Goal: Contribute content: Contribute content

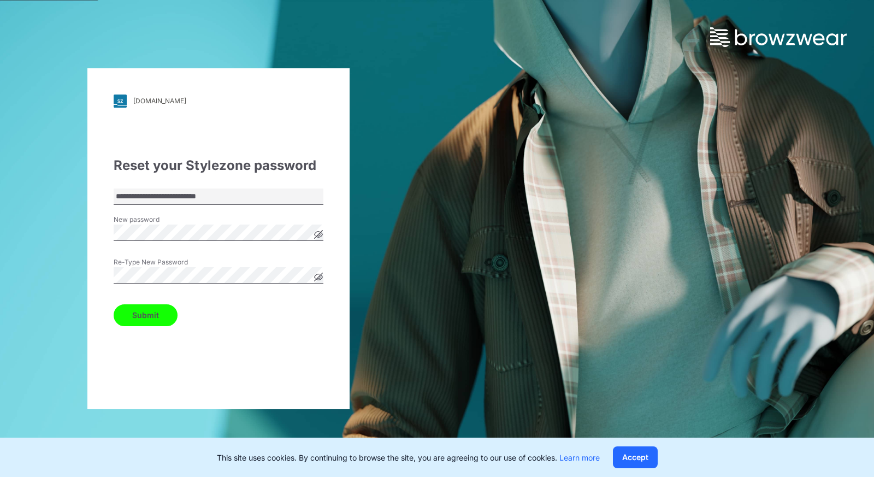
click at [322, 278] on icon at bounding box center [318, 277] width 9 height 9
click at [317, 235] on icon at bounding box center [318, 234] width 3 height 3
click at [142, 318] on button "Submit" at bounding box center [146, 315] width 64 height 22
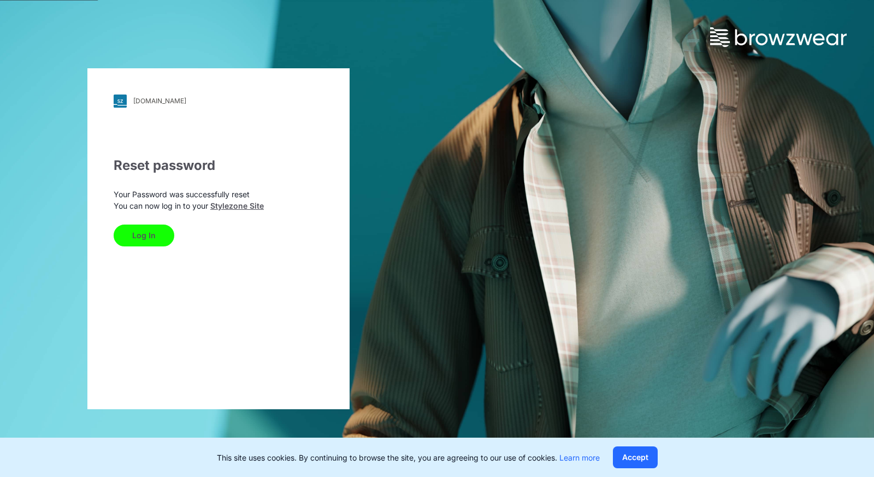
click at [134, 232] on button "Log In" at bounding box center [144, 236] width 61 height 22
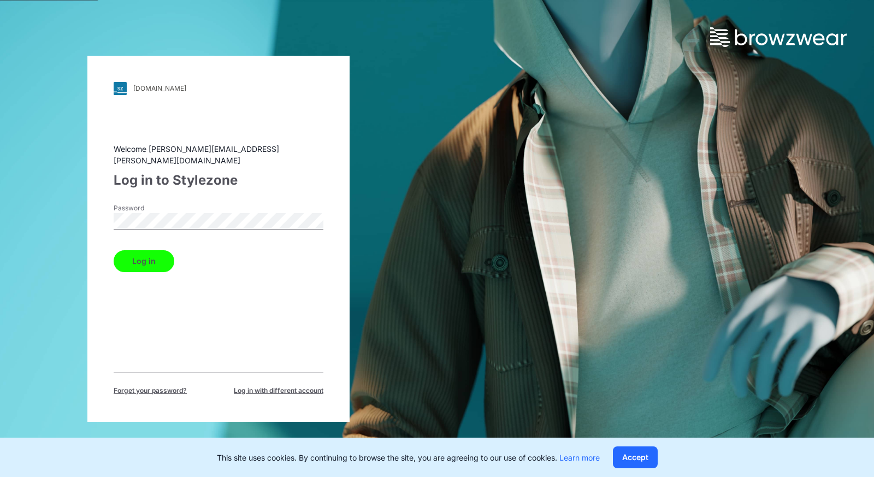
click at [114, 250] on button "Log in" at bounding box center [144, 261] width 61 height 22
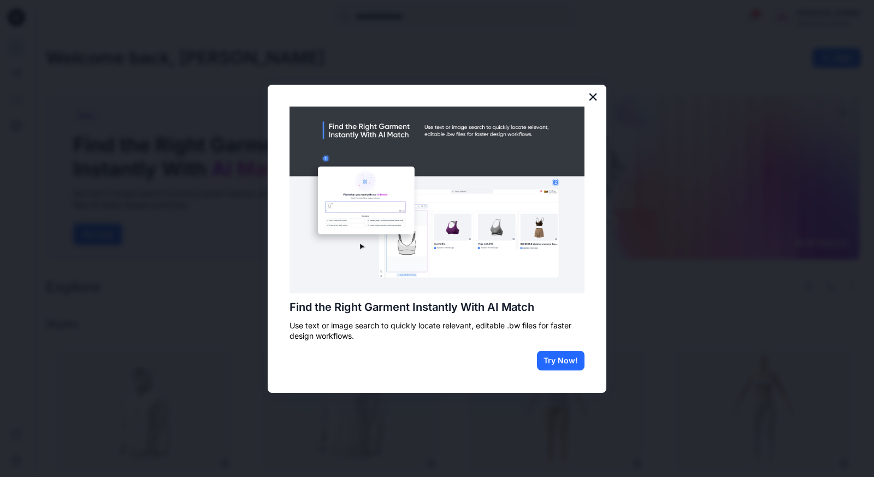
click at [592, 99] on button "×" at bounding box center [593, 96] width 10 height 17
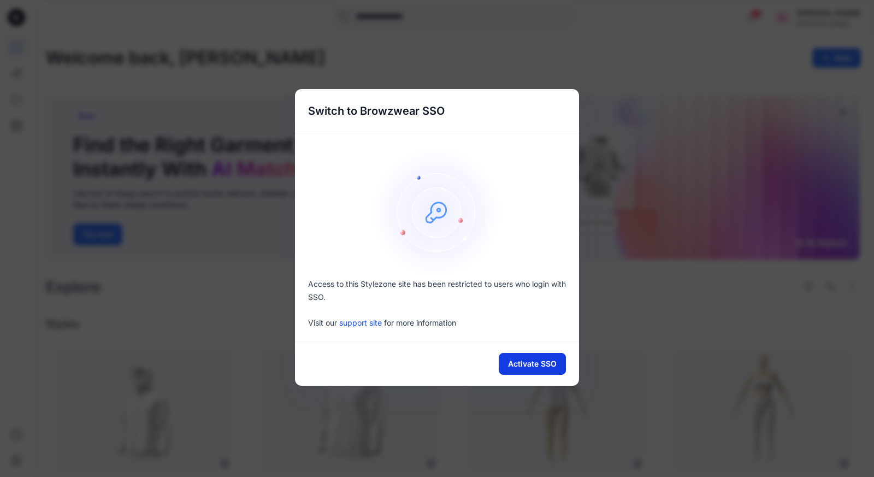
click at [540, 366] on button "Activate SSO" at bounding box center [532, 364] width 67 height 22
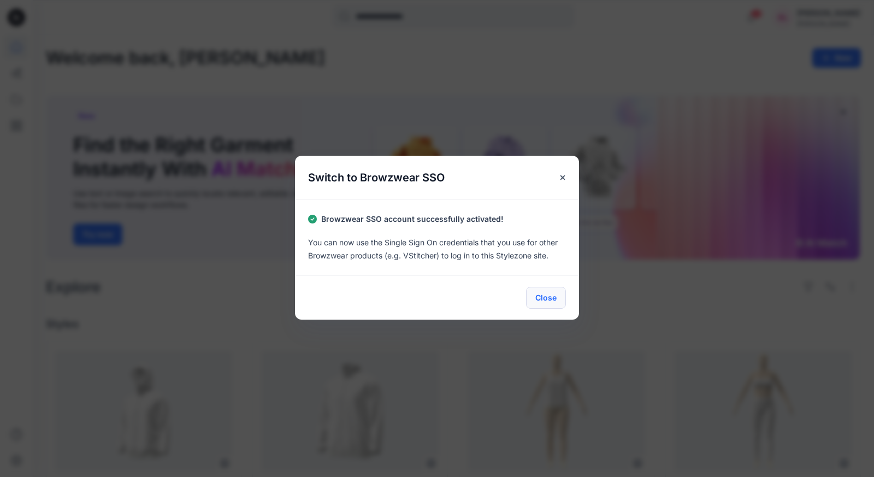
click at [551, 296] on button "Close" at bounding box center [546, 298] width 40 height 22
click at [547, 299] on button "Close" at bounding box center [546, 298] width 40 height 22
click at [558, 177] on icon "Close" at bounding box center [562, 177] width 9 height 9
click at [545, 295] on button "Close" at bounding box center [546, 298] width 40 height 22
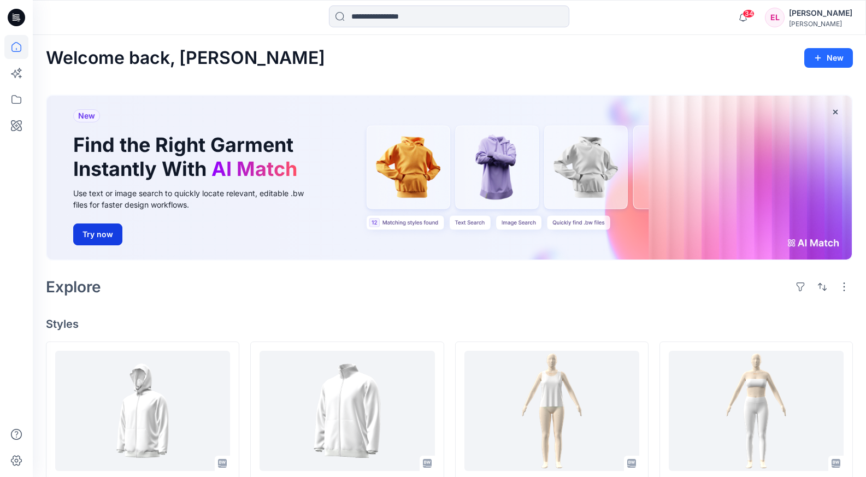
click at [108, 234] on button "Try now" at bounding box center [97, 234] width 49 height 22
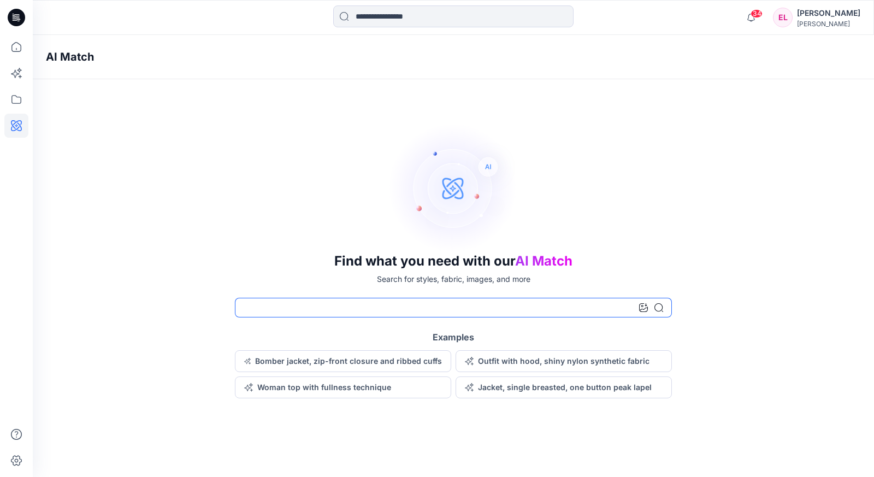
click at [333, 304] on input at bounding box center [453, 308] width 437 height 20
type input "**********"
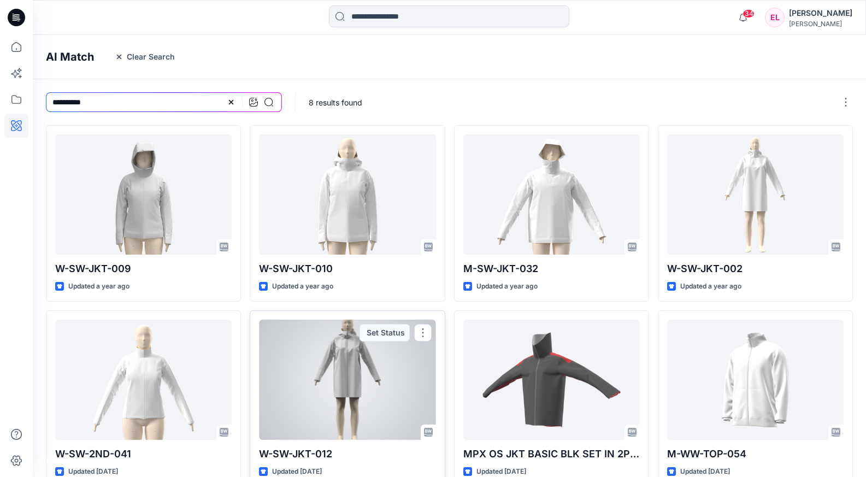
scroll to position [53, 0]
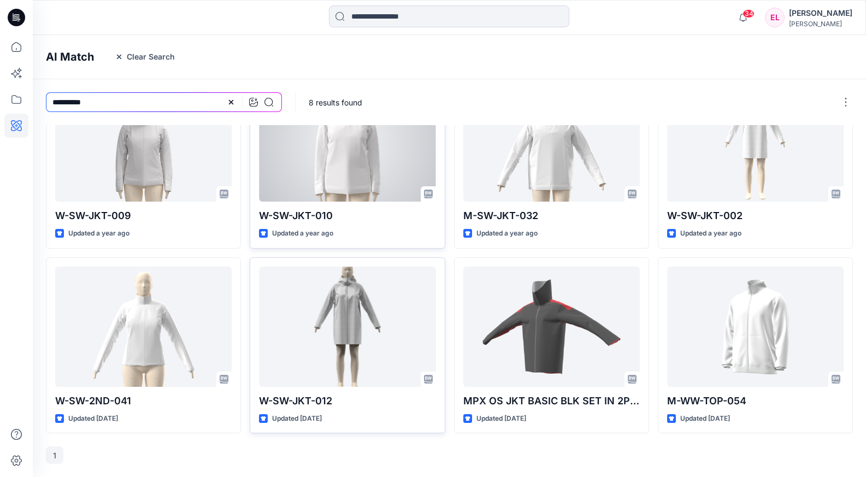
click at [398, 166] on div at bounding box center [347, 141] width 177 height 120
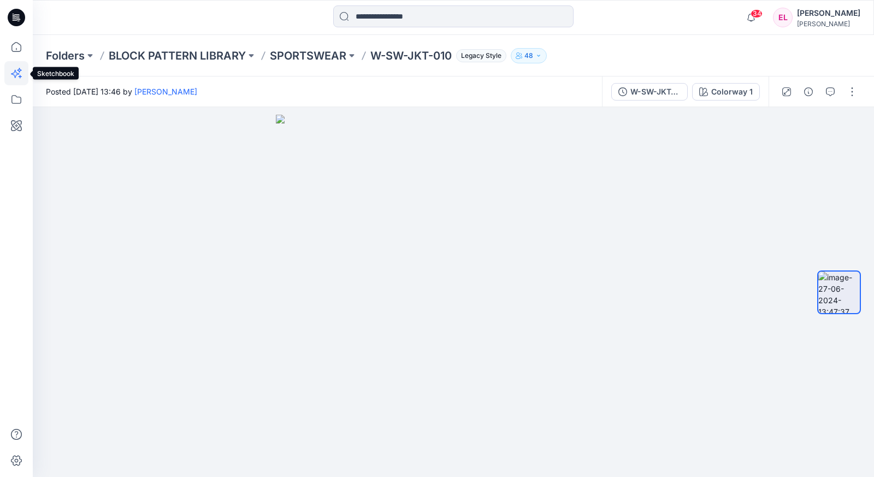
click at [18, 75] on icon at bounding box center [16, 73] width 24 height 24
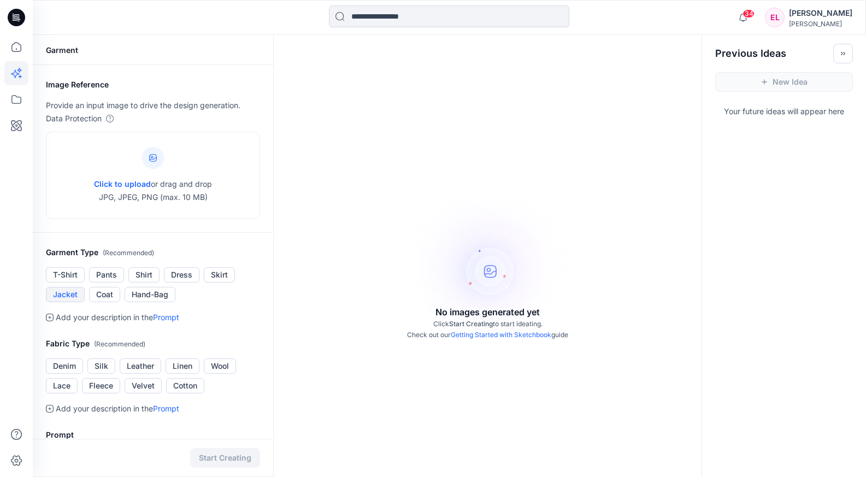
click at [73, 298] on button "Jacket" at bounding box center [65, 294] width 39 height 15
click at [500, 337] on link "Getting Started with Sketchbook" at bounding box center [501, 335] width 101 height 8
click at [133, 187] on span "Click to upload" at bounding box center [122, 183] width 57 height 9
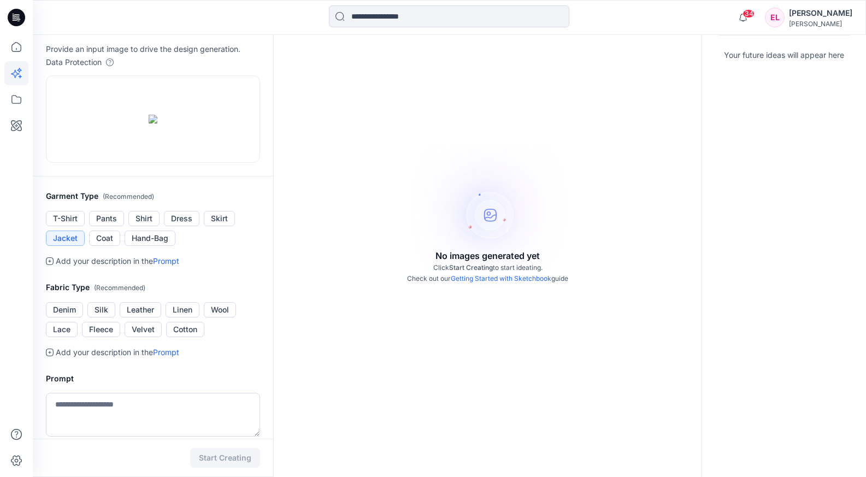
scroll to position [57, 0]
click at [115, 225] on button "Pants" at bounding box center [106, 217] width 35 height 15
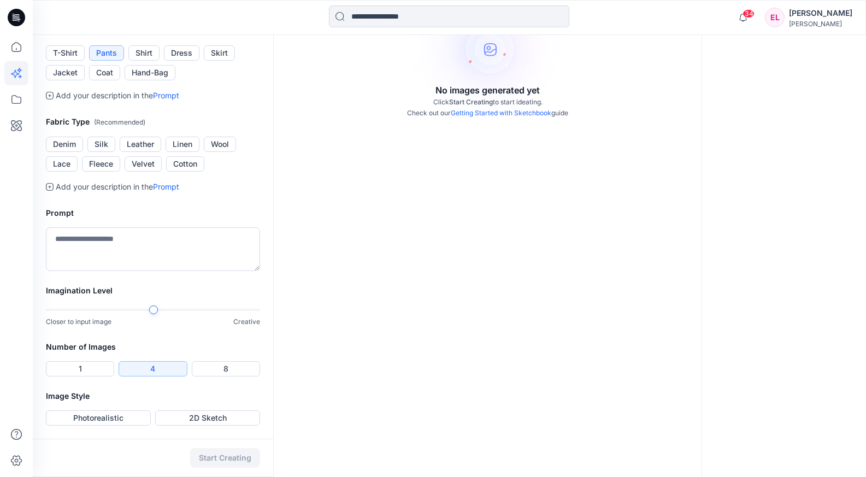
scroll to position [255, 0]
click at [107, 271] on textarea at bounding box center [153, 249] width 214 height 44
type textarea "**********"
click at [130, 419] on button "Photorealistic" at bounding box center [98, 417] width 105 height 15
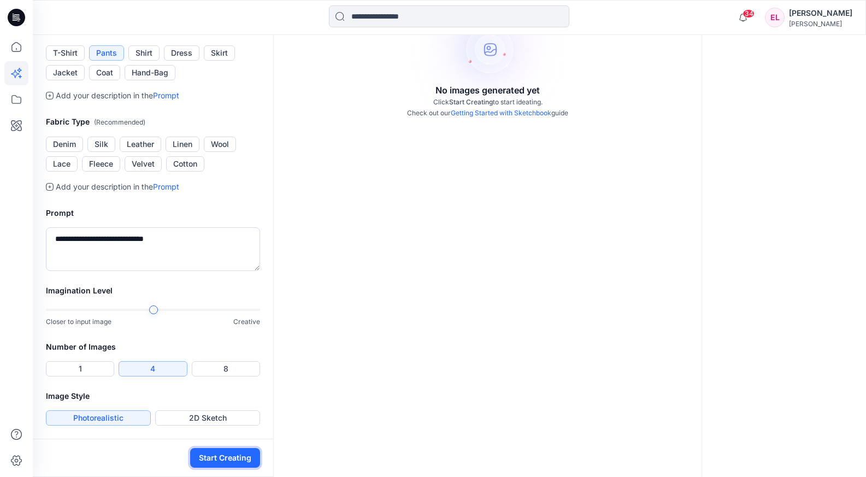
click at [224, 457] on button "Start Creating" at bounding box center [225, 458] width 70 height 20
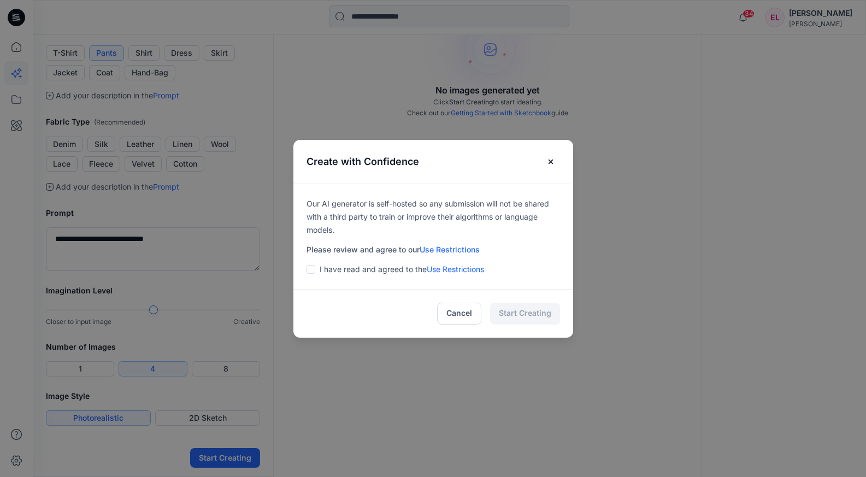
click at [315, 272] on span at bounding box center [311, 269] width 9 height 9
click at [548, 319] on button "Start Creating" at bounding box center [525, 314] width 70 height 22
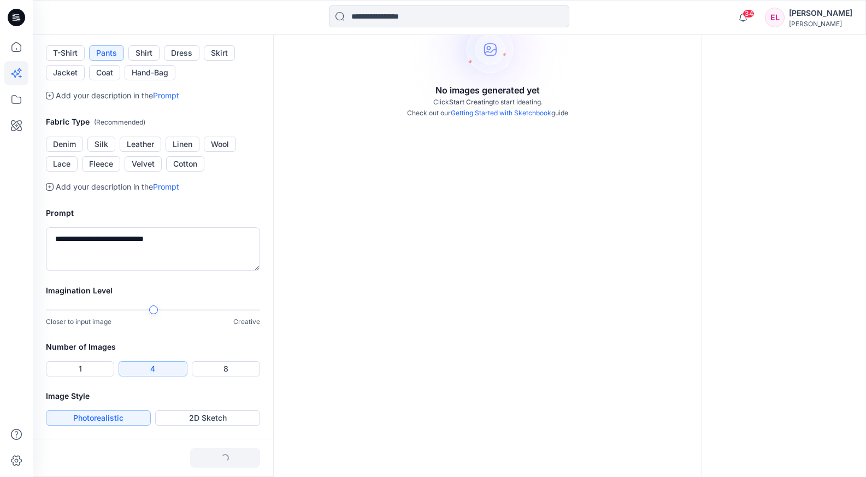
scroll to position [251, 0]
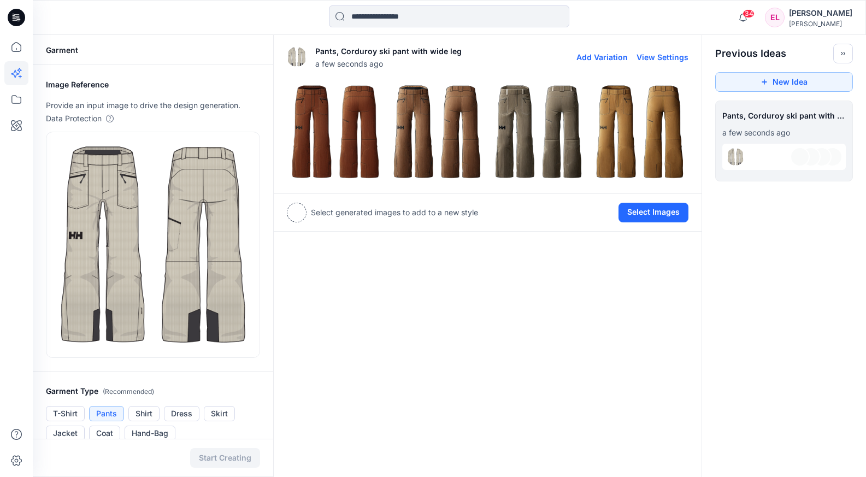
click at [522, 115] on img at bounding box center [539, 132] width 96 height 96
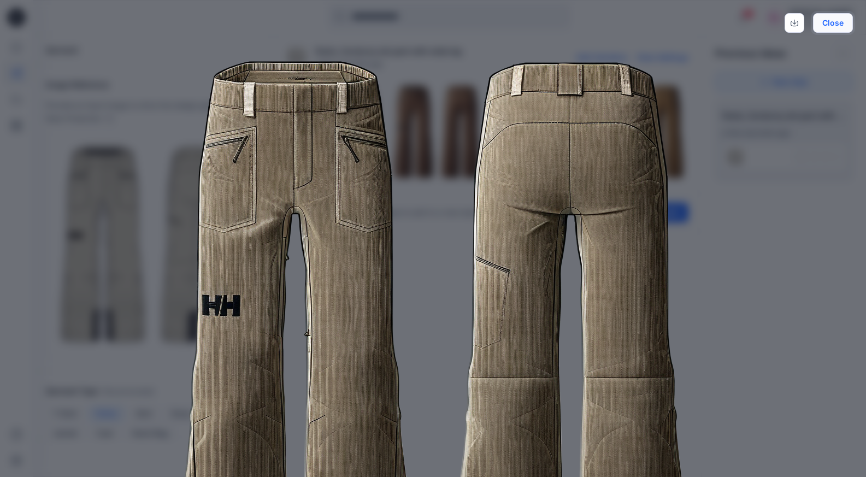
click at [837, 23] on button "Close" at bounding box center [833, 23] width 40 height 20
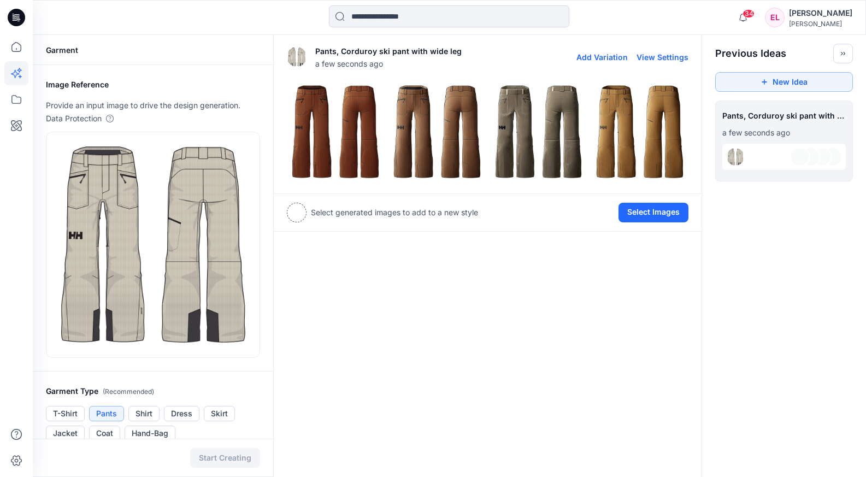
click at [626, 122] on img at bounding box center [640, 132] width 96 height 96
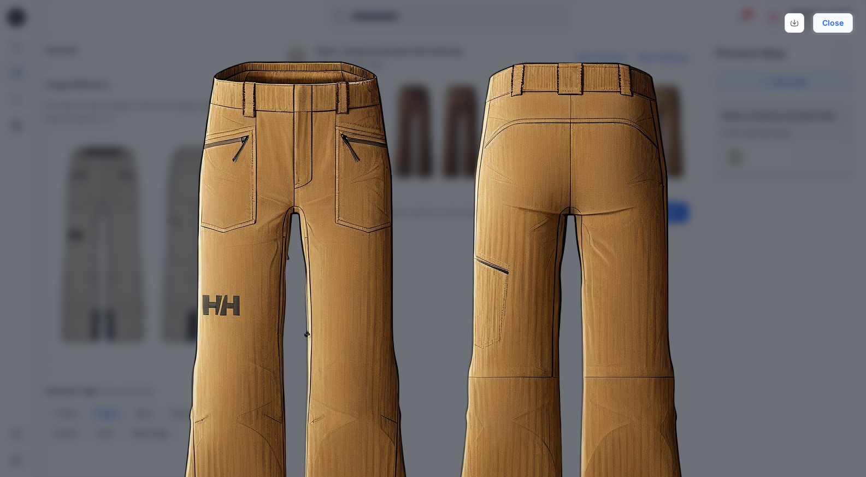
click at [832, 20] on button "Close" at bounding box center [833, 23] width 40 height 20
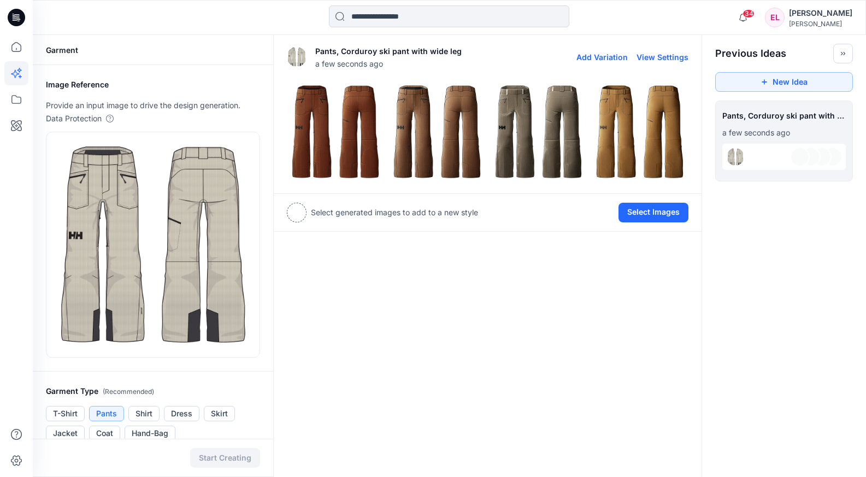
click at [309, 150] on img at bounding box center [335, 132] width 96 height 96
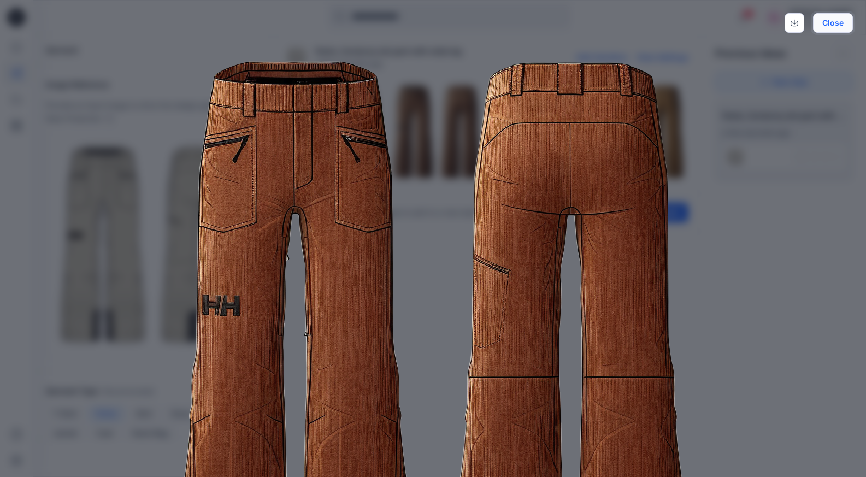
click at [838, 28] on button "Close" at bounding box center [833, 23] width 40 height 20
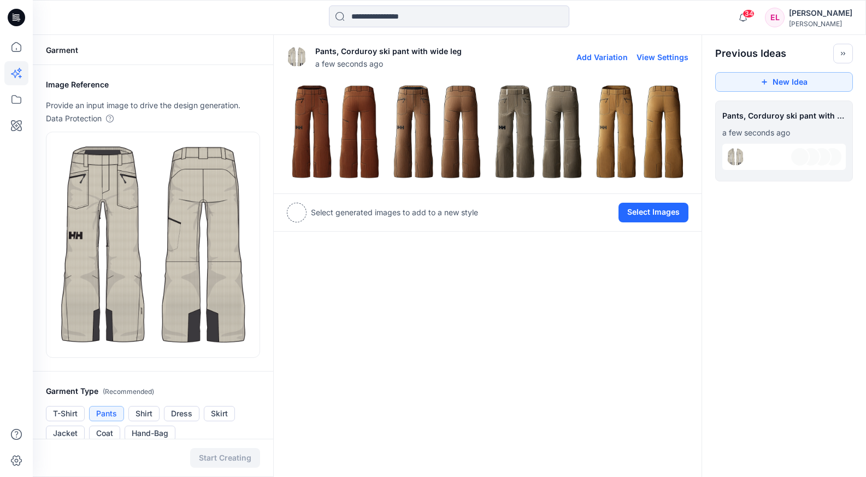
click at [329, 126] on img at bounding box center [335, 132] width 96 height 96
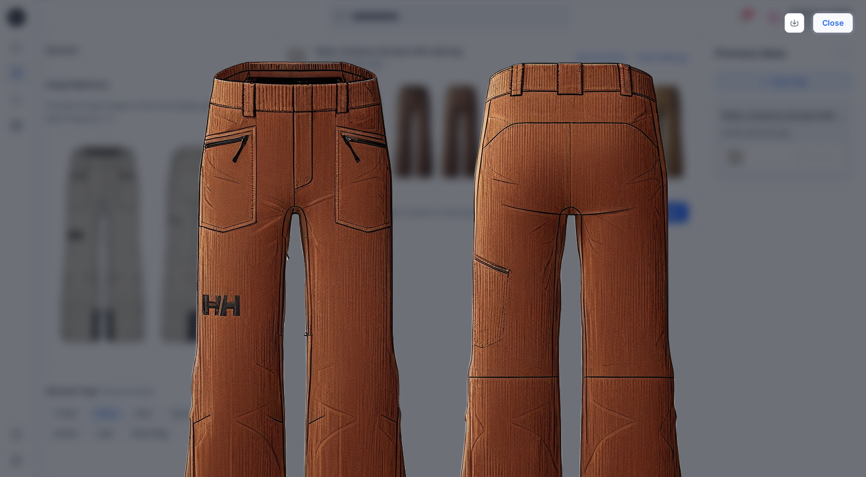
click at [832, 22] on button "Close" at bounding box center [833, 23] width 40 height 20
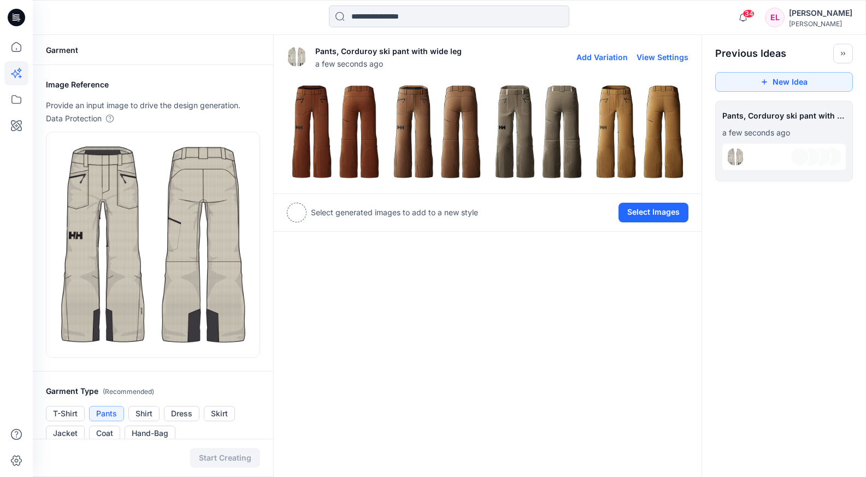
click at [425, 150] on img at bounding box center [437, 132] width 96 height 96
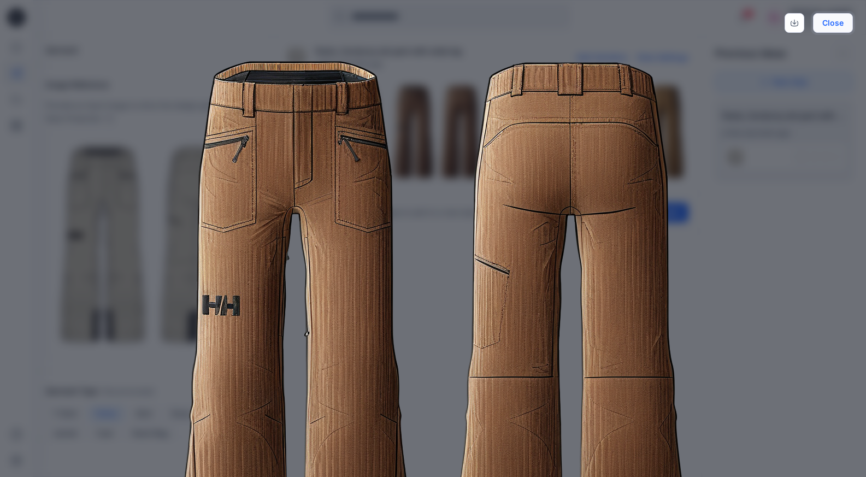
click at [840, 25] on button "Close" at bounding box center [833, 23] width 40 height 20
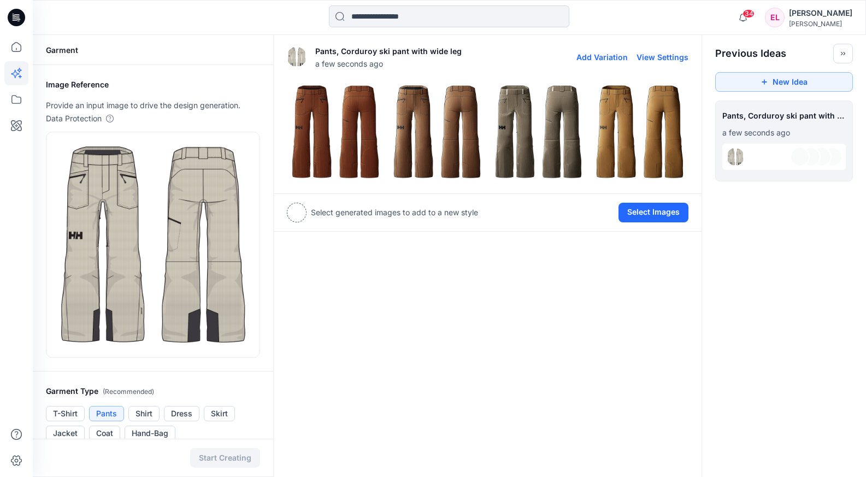
click at [513, 128] on img at bounding box center [539, 132] width 96 height 96
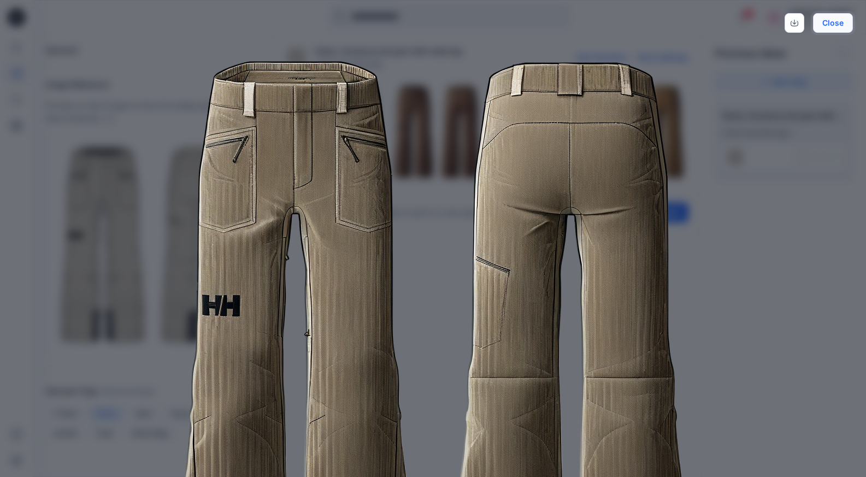
click at [840, 25] on button "Close" at bounding box center [833, 23] width 40 height 20
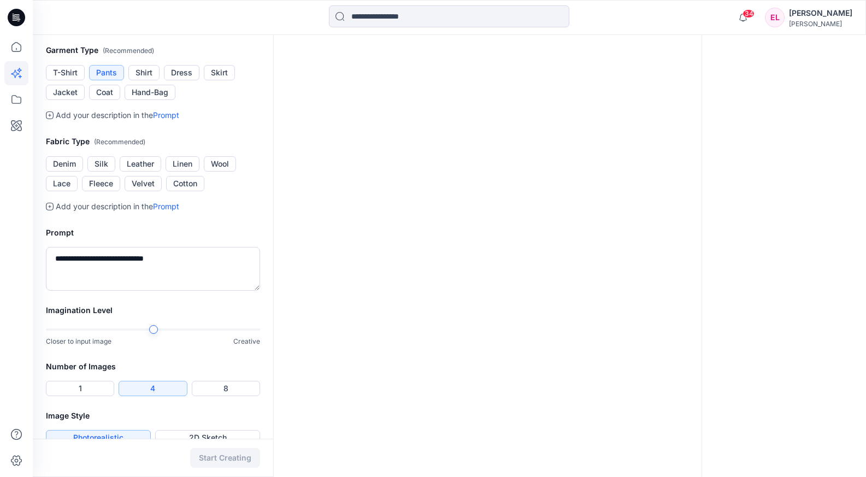
scroll to position [340, 0]
click at [229, 328] on div at bounding box center [153, 331] width 214 height 8
click at [226, 457] on button "Start Creating" at bounding box center [225, 458] width 70 height 20
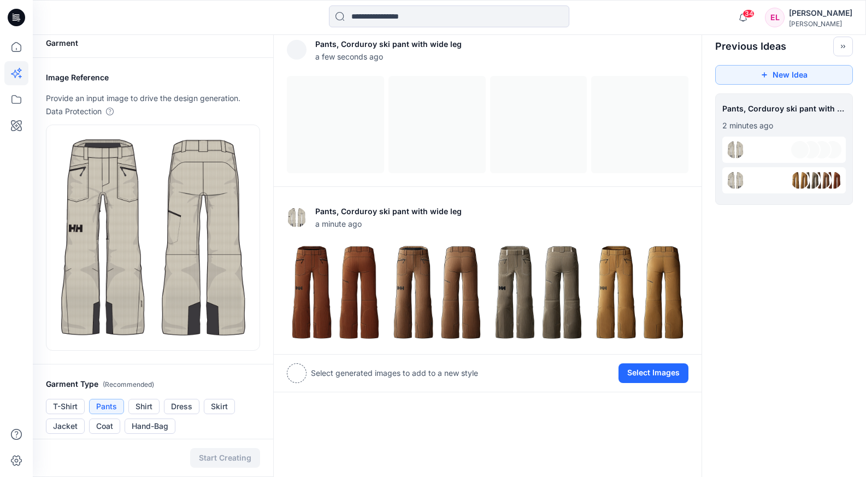
scroll to position [4, 0]
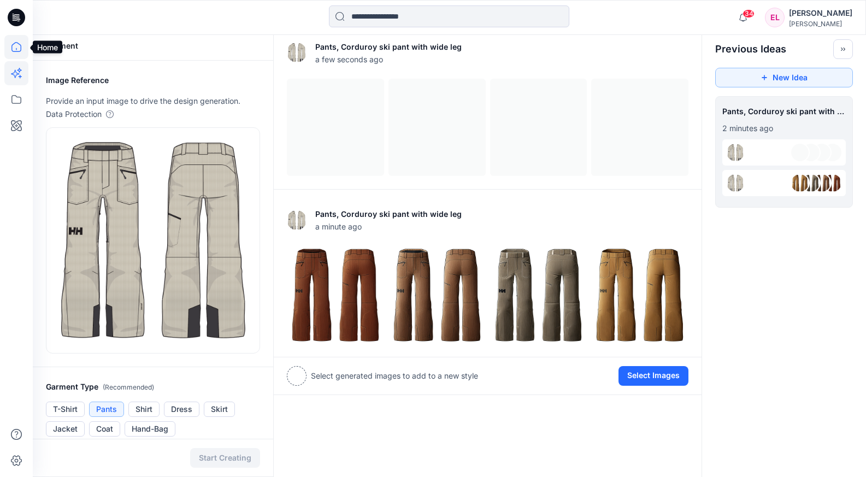
click at [16, 47] on icon at bounding box center [16, 47] width 24 height 24
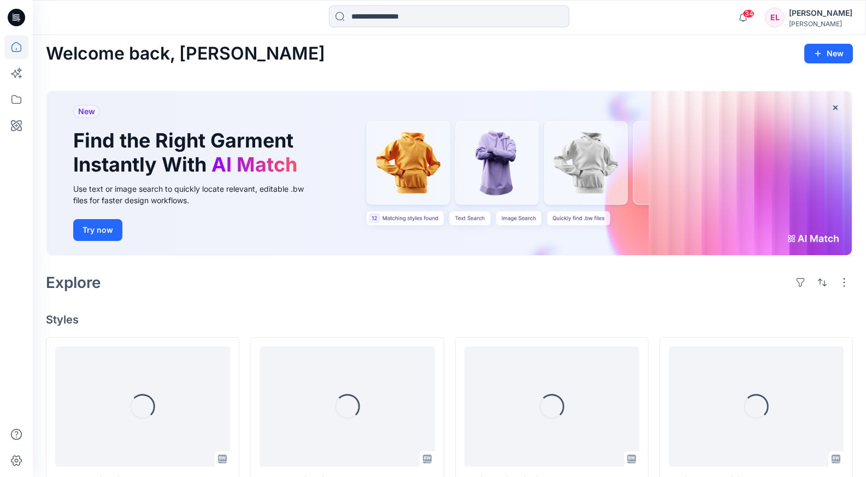
click at [18, 86] on div at bounding box center [16, 256] width 24 height 442
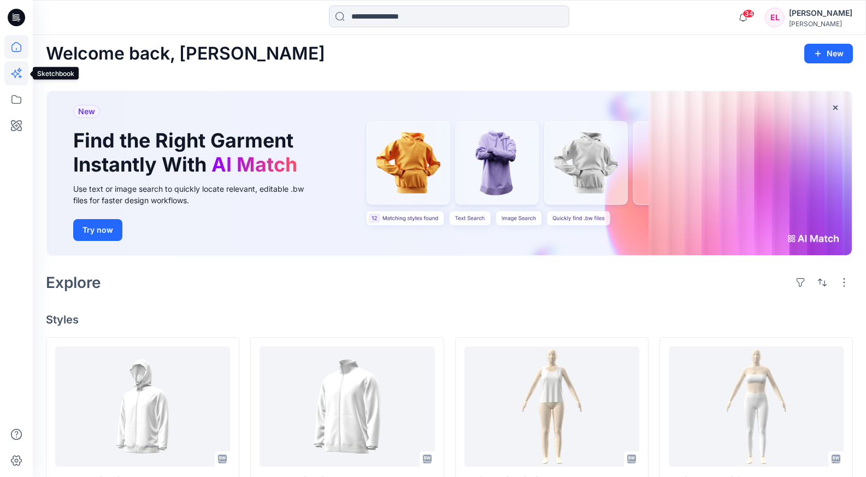
click at [16, 74] on icon at bounding box center [16, 73] width 24 height 24
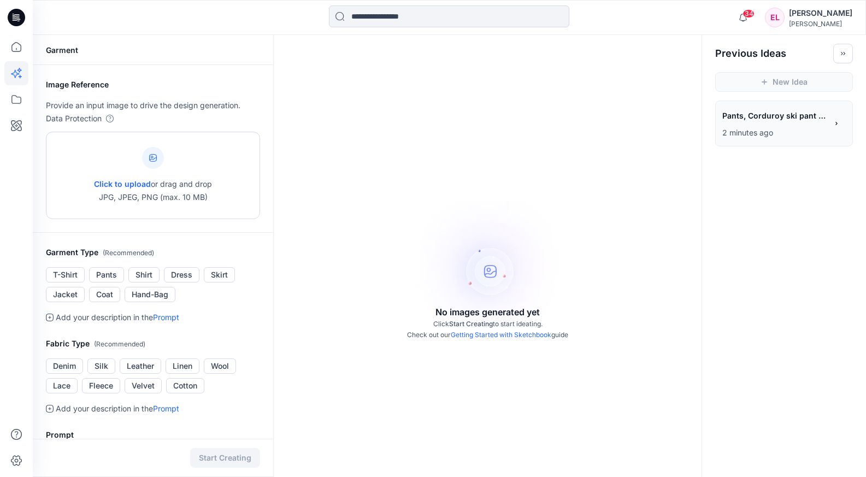
click at [136, 185] on span "Click to upload" at bounding box center [122, 183] width 57 height 9
click at [121, 181] on span "Click to upload" at bounding box center [122, 183] width 57 height 9
click at [117, 183] on span "Click to upload" at bounding box center [122, 183] width 57 height 9
click at [185, 170] on div "Click to upload or drag and drop JPG, JPEG, PNG (max. 10 MB)" at bounding box center [153, 175] width 118 height 83
click at [220, 166] on div "Click to upload or drag and drop JPG, JPEG, PNG (max. 10 MB)" at bounding box center [153, 175] width 214 height 87
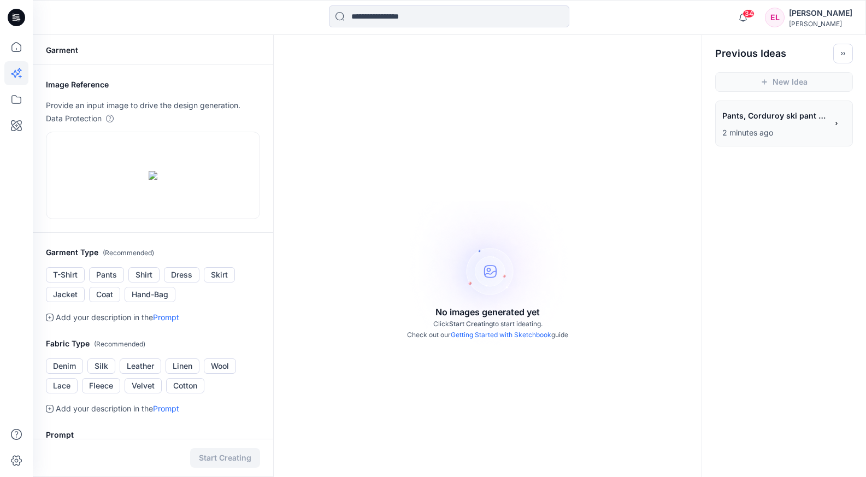
scroll to position [34, 0]
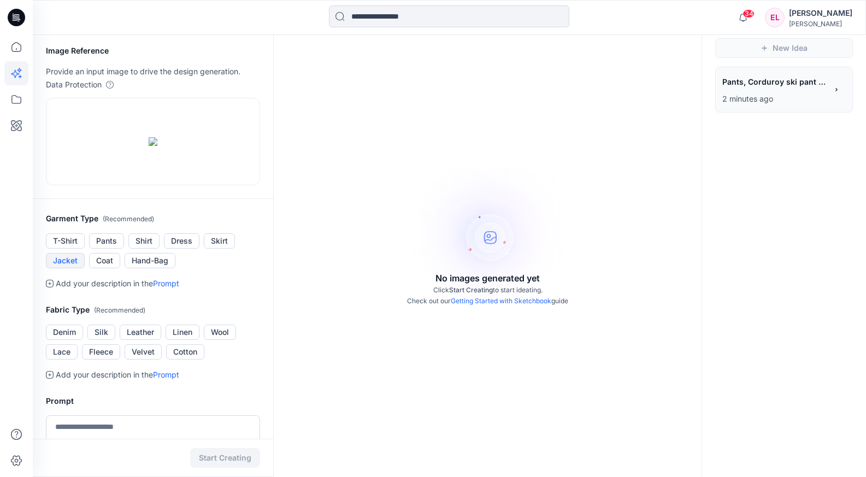
click at [79, 268] on button "Jacket" at bounding box center [65, 260] width 39 height 15
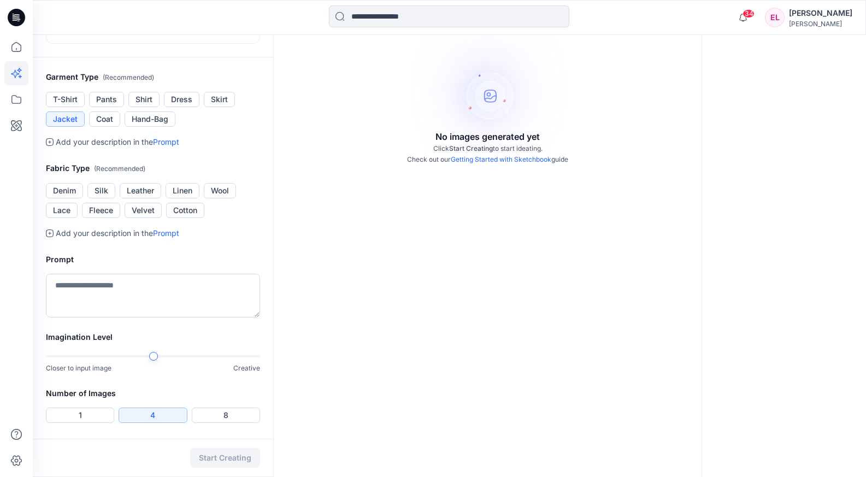
scroll to position [174, 0]
click at [101, 319] on textarea at bounding box center [153, 297] width 214 height 44
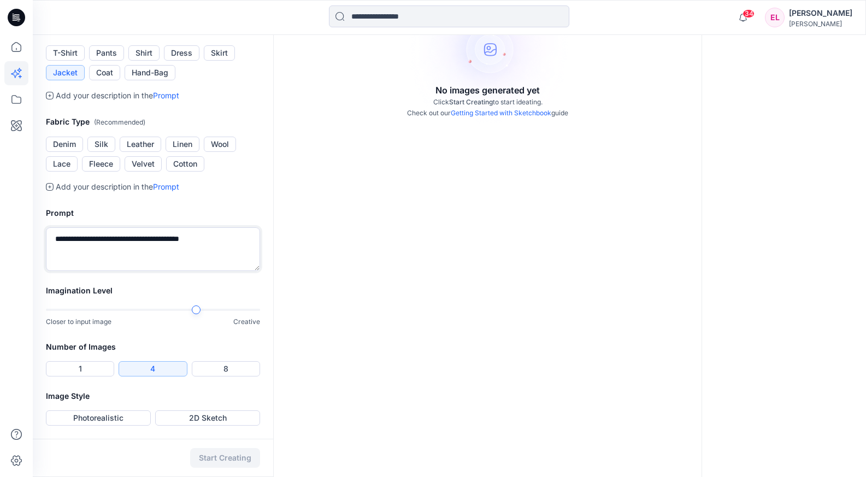
click at [201, 311] on div at bounding box center [228, 310] width 64 height 2
type textarea "**********"
click at [134, 416] on button "Photorealistic" at bounding box center [98, 417] width 105 height 15
click at [233, 456] on button "Start Creating" at bounding box center [225, 458] width 70 height 20
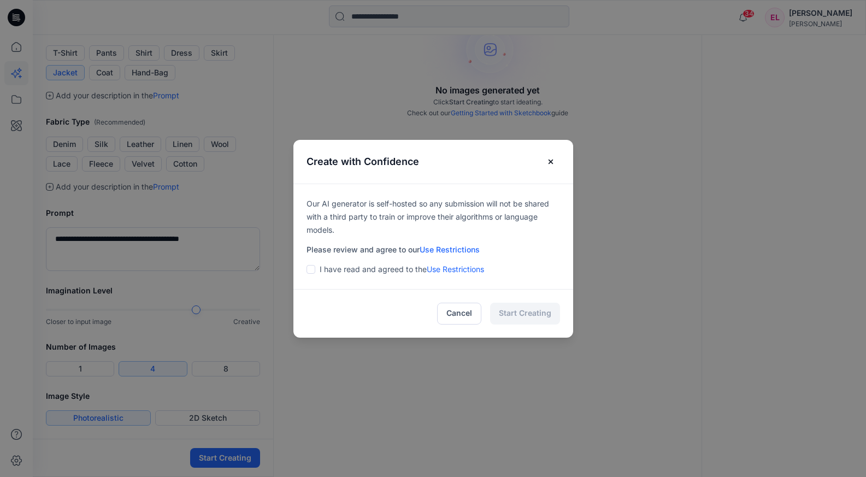
click at [315, 272] on span at bounding box center [311, 269] width 9 height 9
click at [552, 317] on button "Start Creating" at bounding box center [525, 314] width 70 height 22
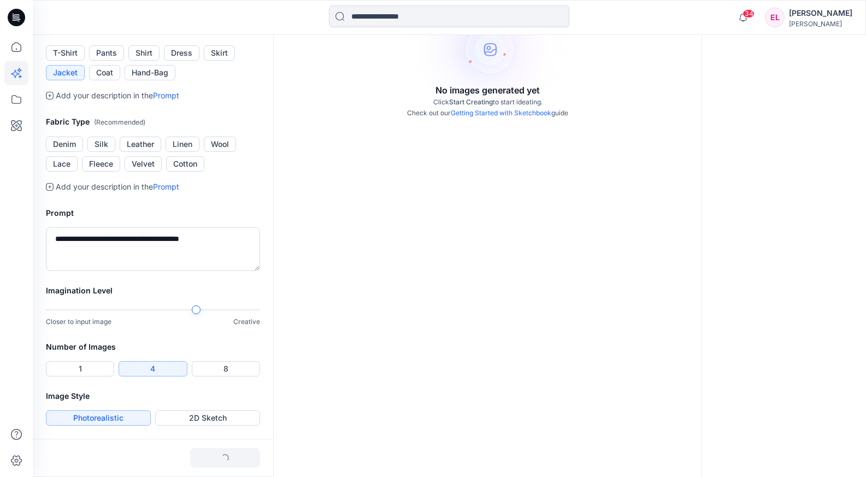
scroll to position [0, 0]
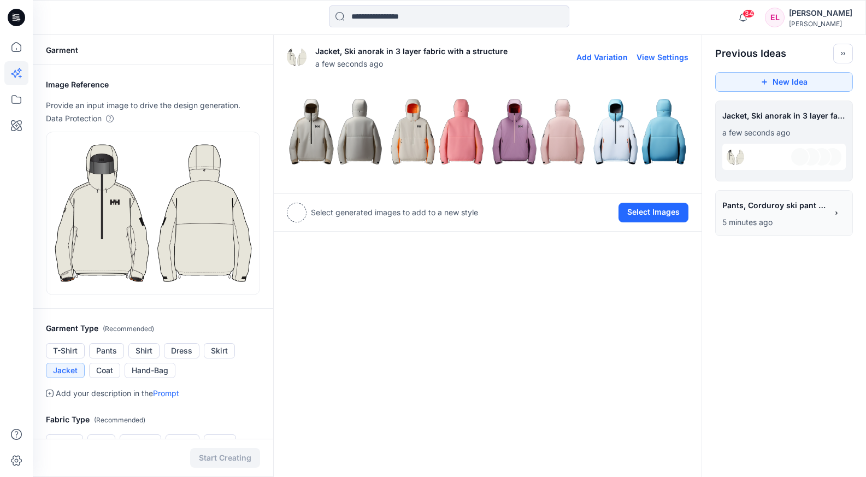
click at [314, 139] on img at bounding box center [335, 132] width 96 height 96
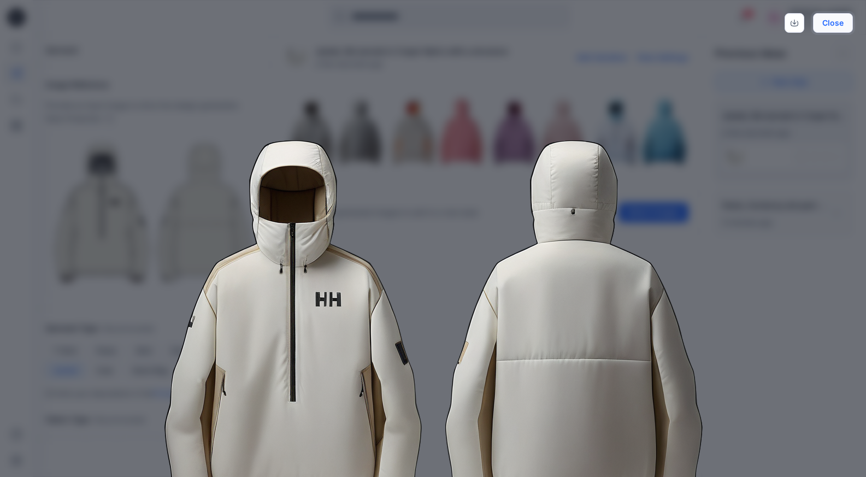
click at [836, 21] on button "Close" at bounding box center [833, 23] width 40 height 20
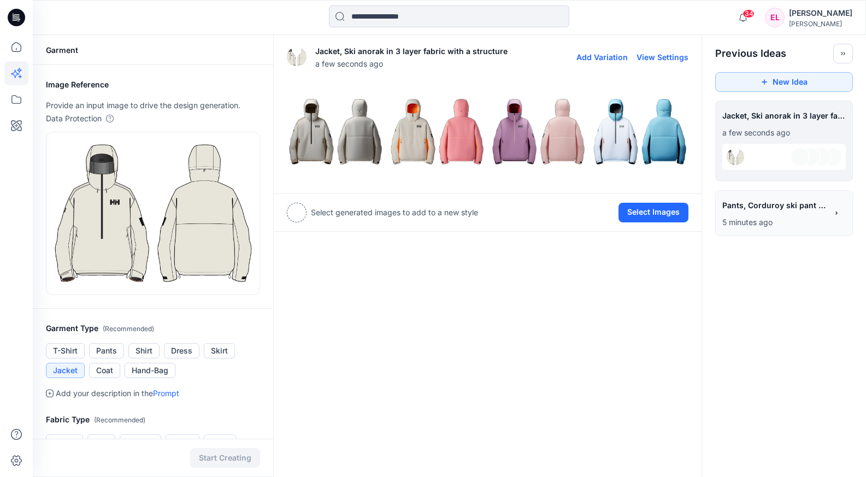
click at [436, 131] on img at bounding box center [437, 132] width 96 height 96
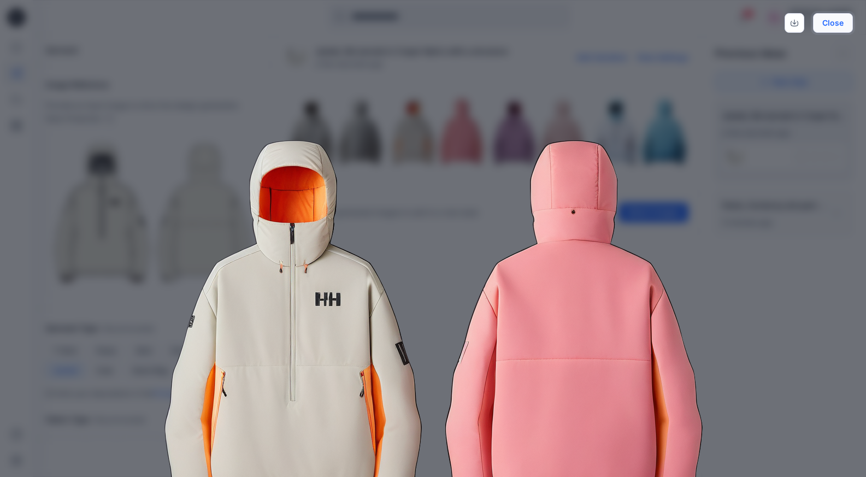
click at [834, 26] on button "Close" at bounding box center [833, 23] width 40 height 20
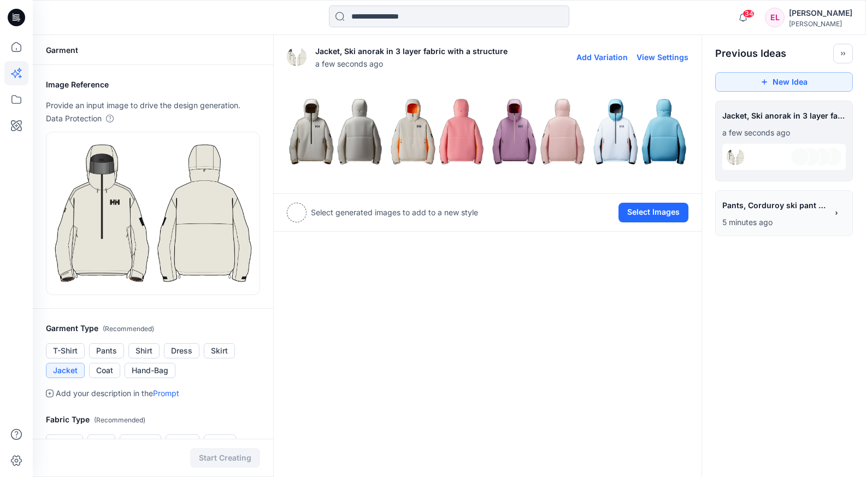
click at [571, 148] on img at bounding box center [539, 132] width 96 height 96
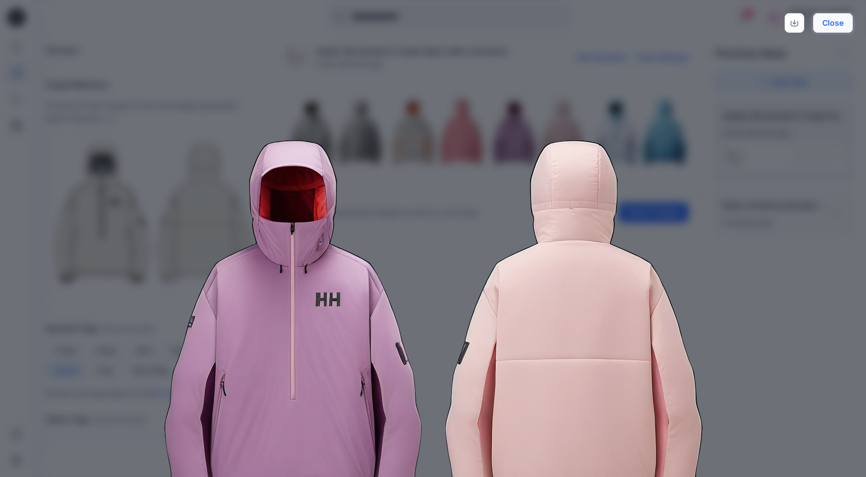
click at [845, 20] on button "Close" at bounding box center [833, 23] width 40 height 20
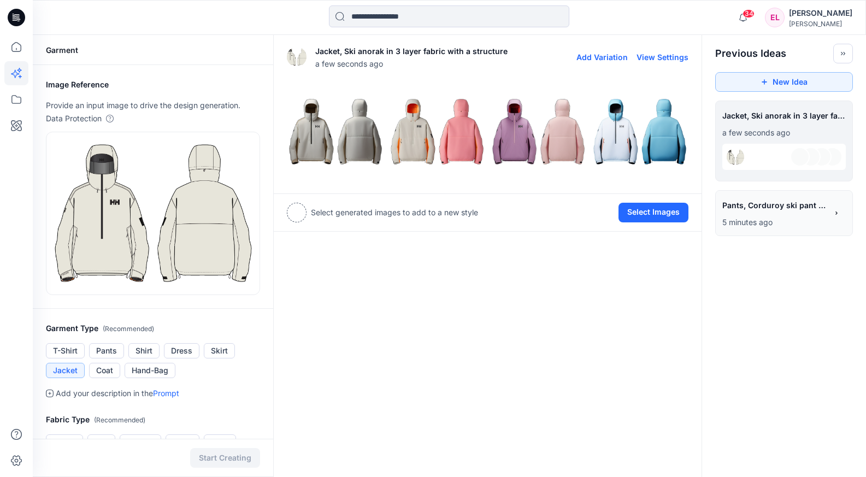
click at [652, 134] on img at bounding box center [640, 132] width 96 height 96
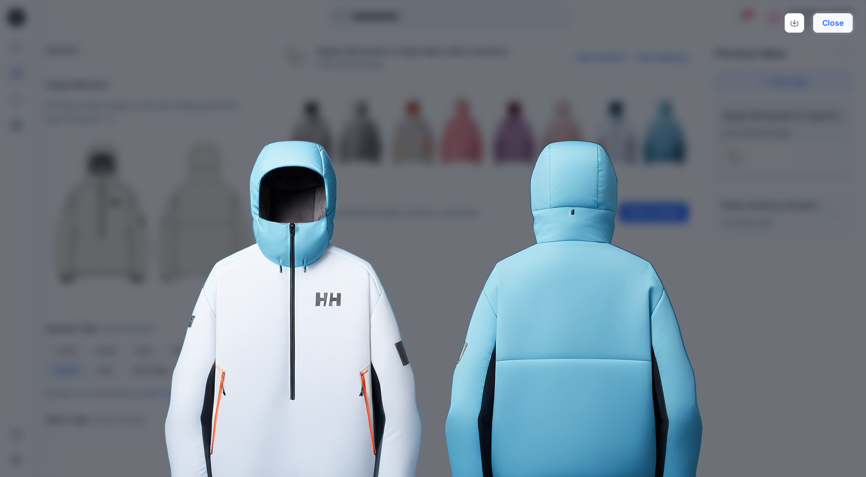
click at [836, 19] on button "Close" at bounding box center [833, 23] width 40 height 20
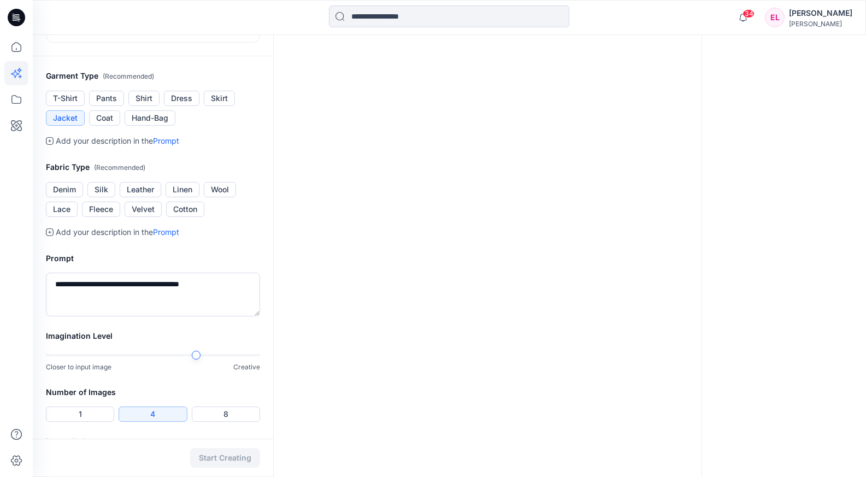
scroll to position [254, 0]
click at [235, 291] on textarea "**********" at bounding box center [153, 294] width 214 height 44
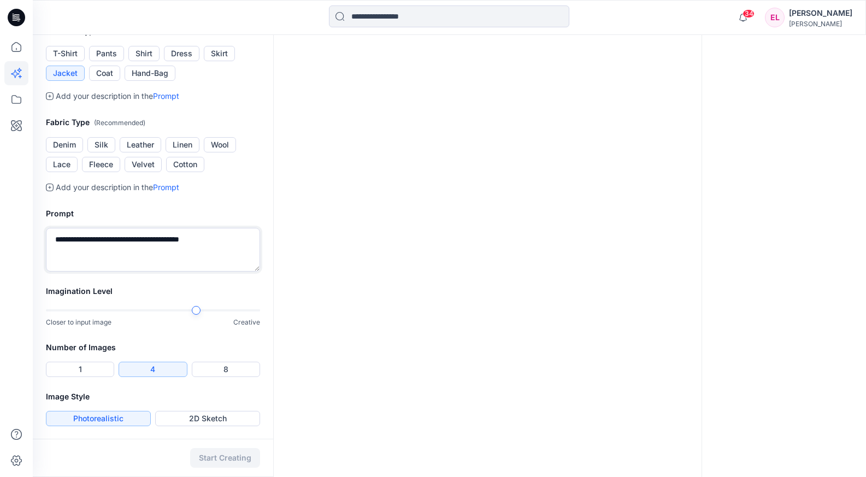
scroll to position [296, 0]
drag, startPoint x: 150, startPoint y: 242, endPoint x: 135, endPoint y: 242, distance: 15.3
click at [145, 242] on textarea "**********" at bounding box center [153, 252] width 214 height 44
drag, startPoint x: 127, startPoint y: 243, endPoint x: 105, endPoint y: 243, distance: 22.4
click at [105, 243] on textarea "**********" at bounding box center [153, 252] width 214 height 44
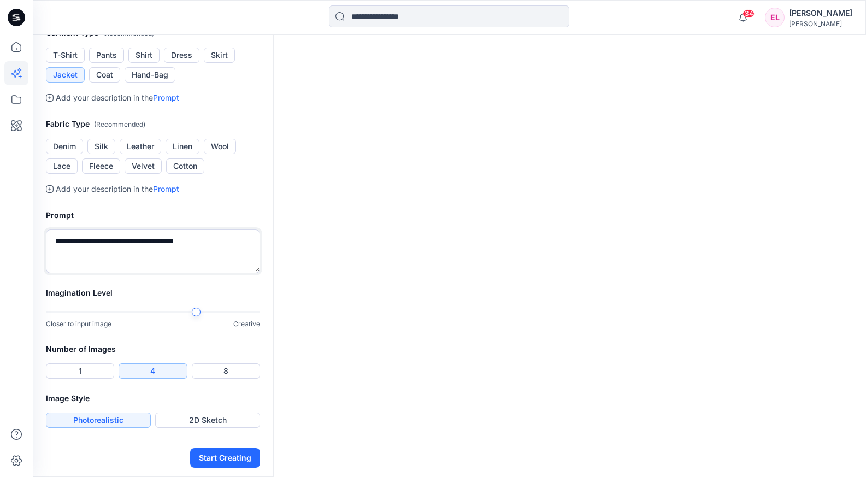
scroll to position [298, 0]
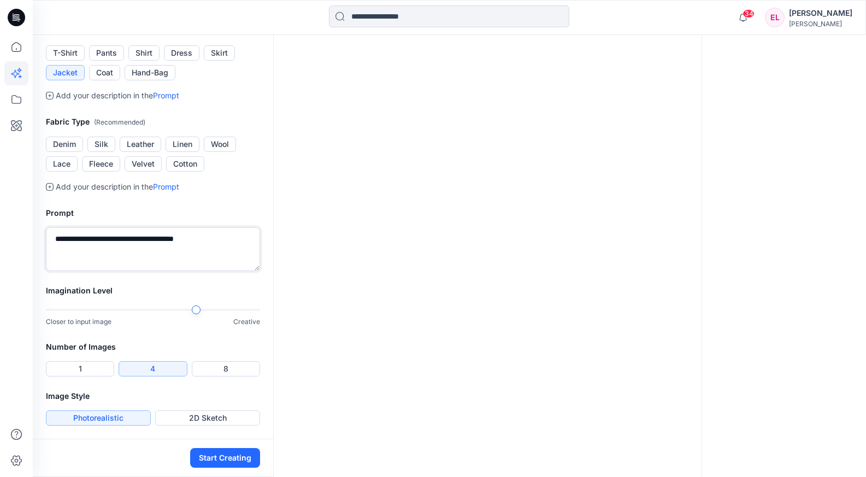
type textarea "**********"
click at [227, 314] on div "Closer to input image Creative" at bounding box center [153, 316] width 214 height 22
click at [227, 309] on div at bounding box center [228, 310] width 64 height 2
click at [236, 467] on button "Start Creating" at bounding box center [225, 458] width 70 height 20
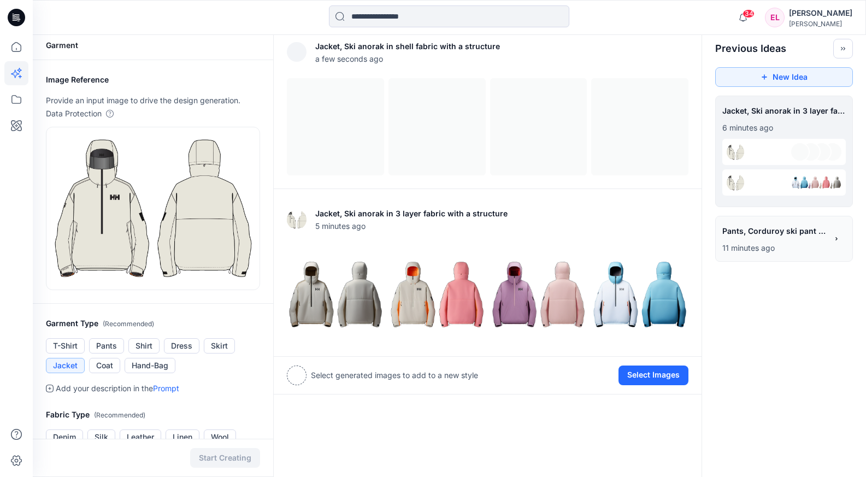
scroll to position [4, 0]
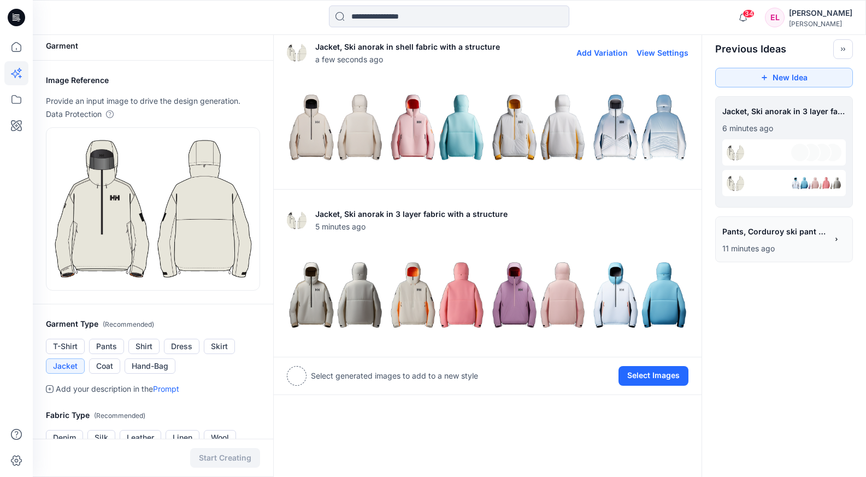
click at [317, 140] on img at bounding box center [335, 127] width 96 height 96
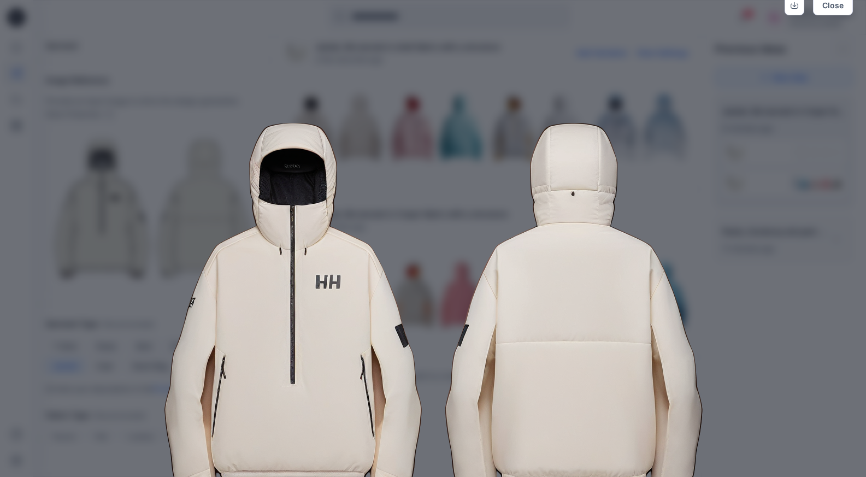
scroll to position [0, 0]
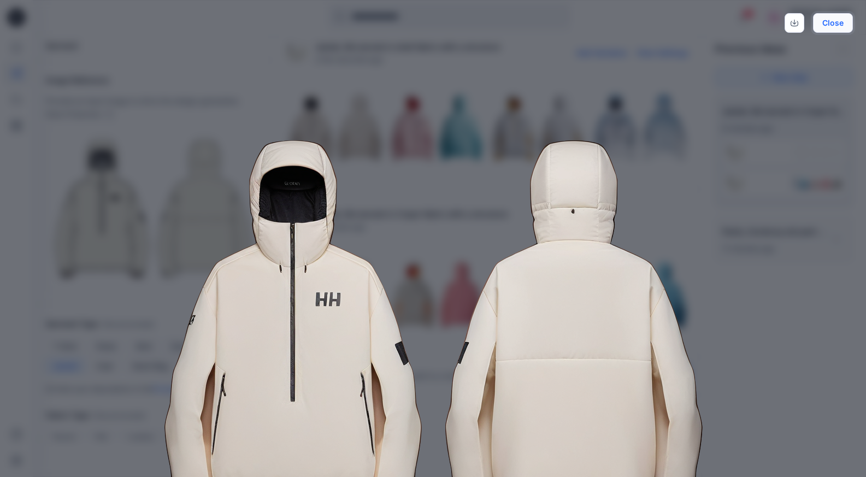
click at [843, 21] on button "Close" at bounding box center [833, 23] width 40 height 20
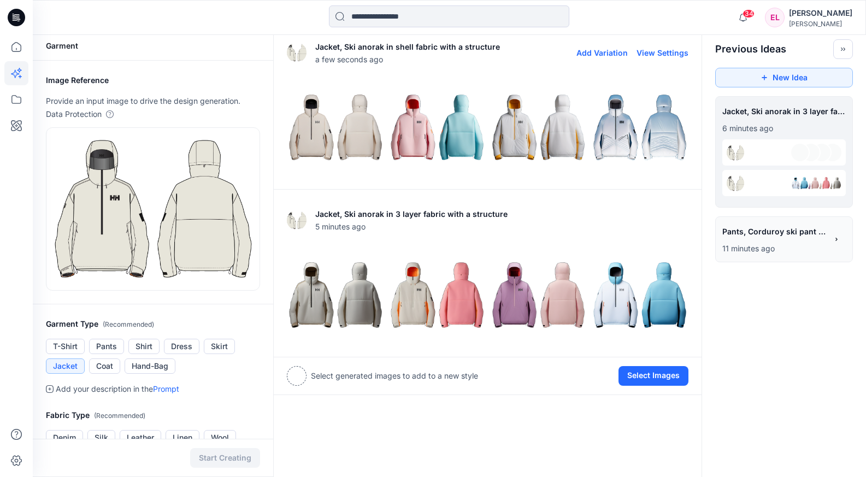
click at [461, 137] on img at bounding box center [437, 127] width 96 height 96
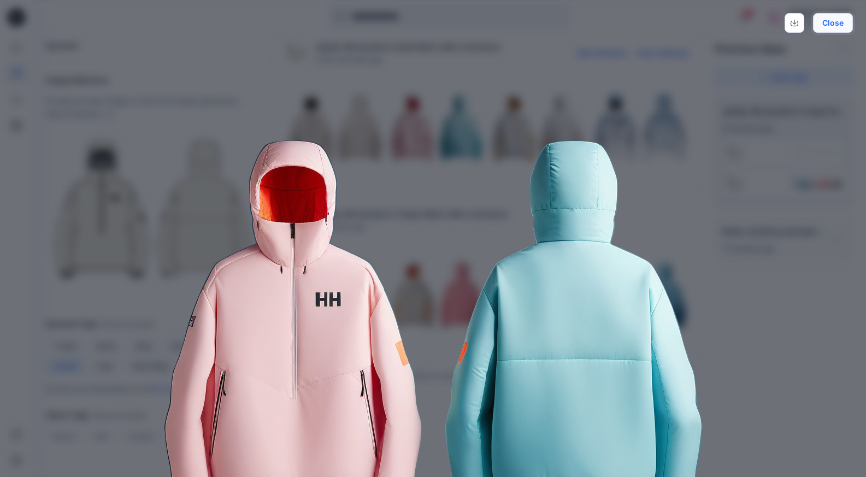
click at [839, 21] on button "Close" at bounding box center [833, 23] width 40 height 20
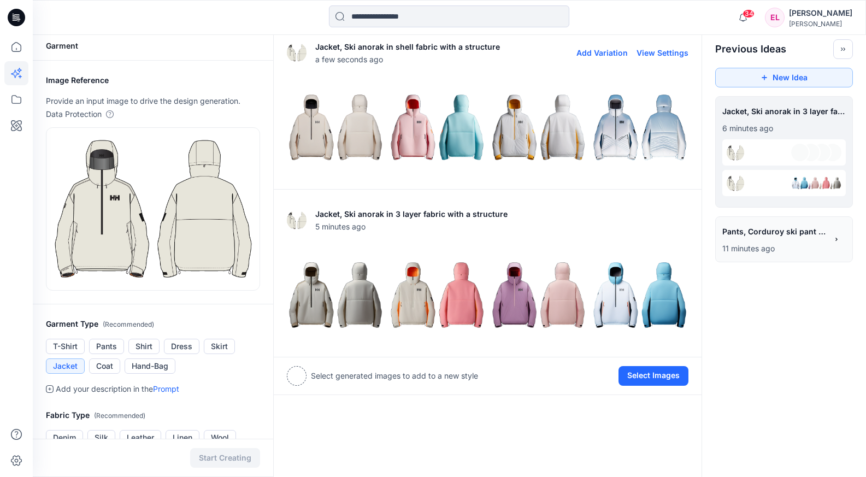
click at [539, 132] on img at bounding box center [539, 127] width 96 height 96
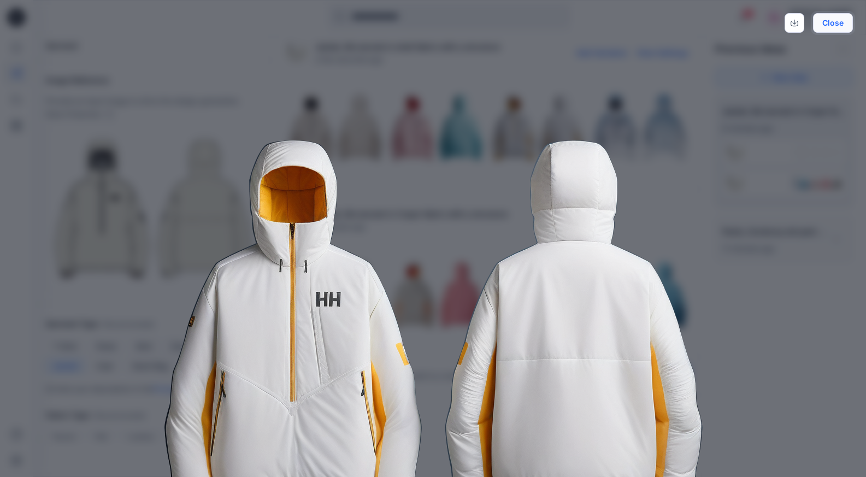
click at [841, 23] on button "Close" at bounding box center [833, 23] width 40 height 20
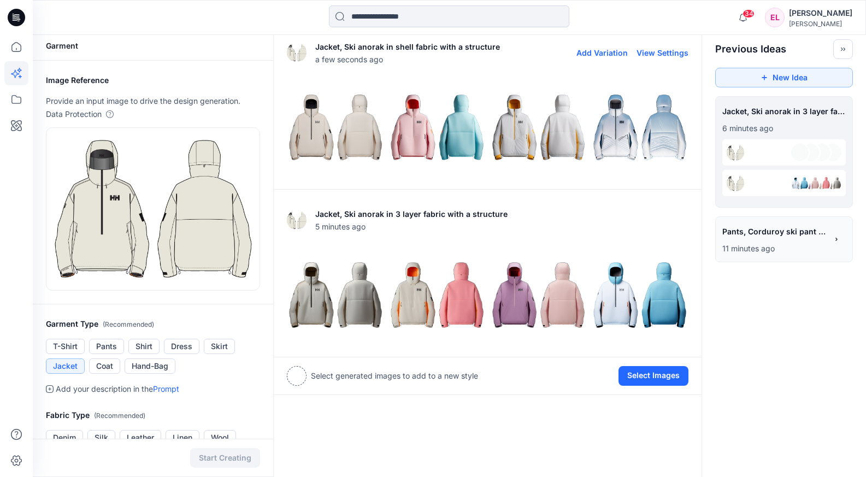
click at [652, 144] on img at bounding box center [640, 127] width 96 height 96
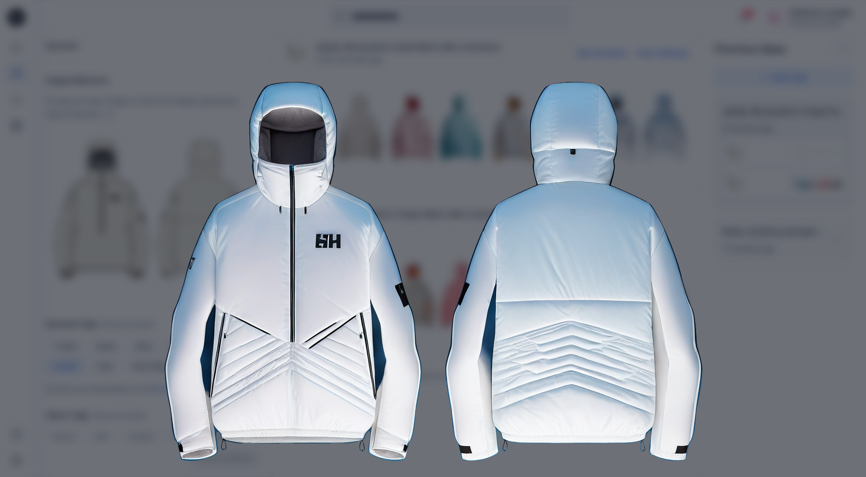
scroll to position [24, 0]
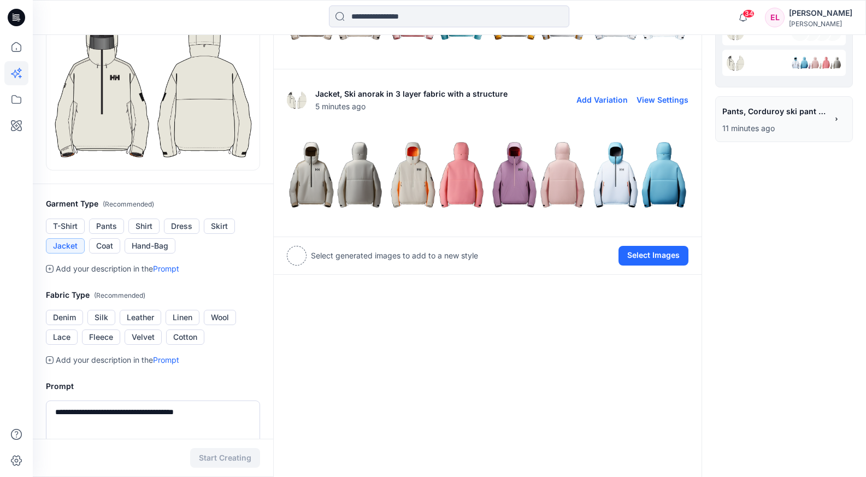
scroll to position [131, 0]
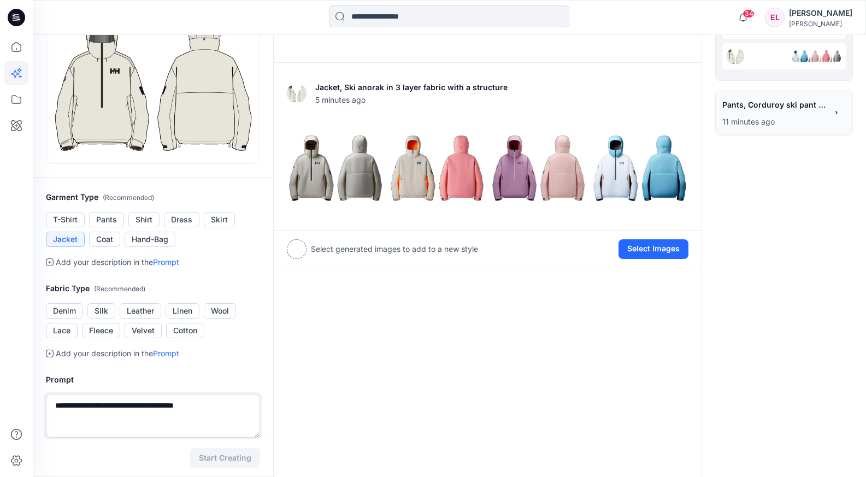
click at [217, 407] on textarea "**********" at bounding box center [153, 416] width 214 height 44
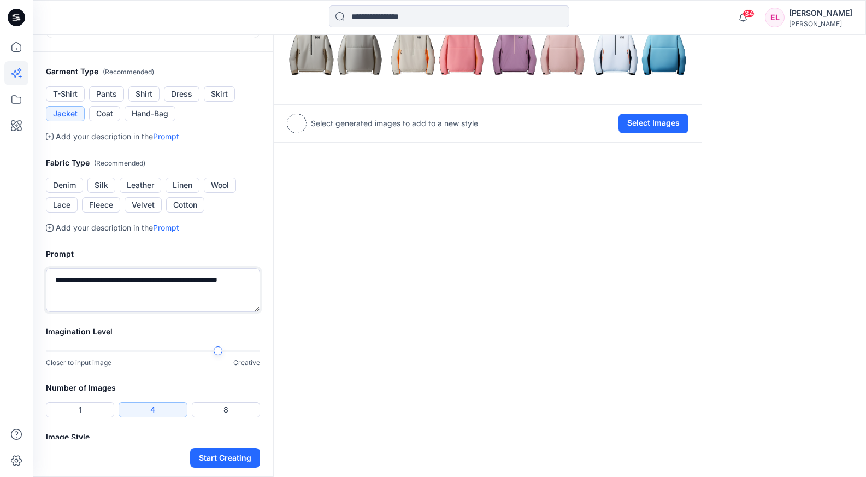
scroll to position [298, 0]
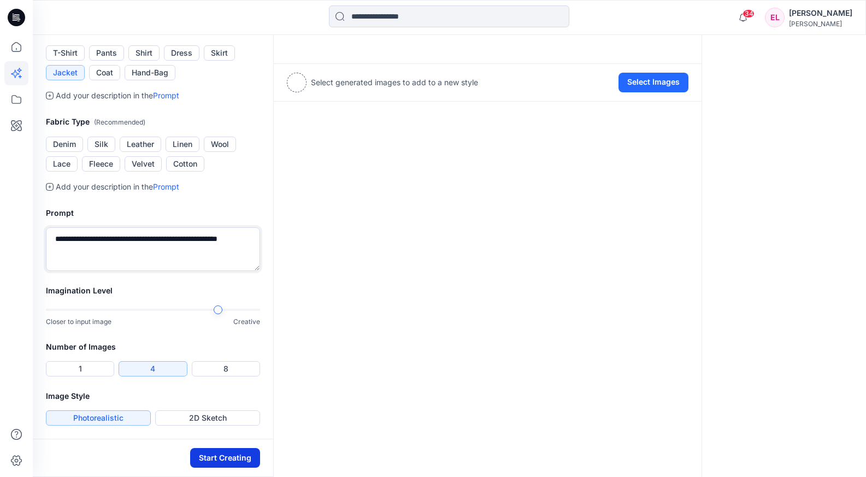
type textarea "**********"
click at [231, 450] on button "Start Creating" at bounding box center [225, 458] width 70 height 20
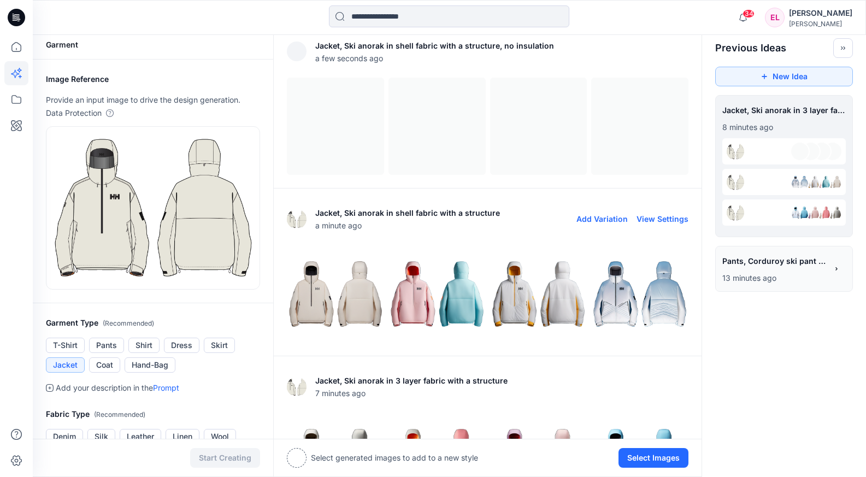
scroll to position [0, 0]
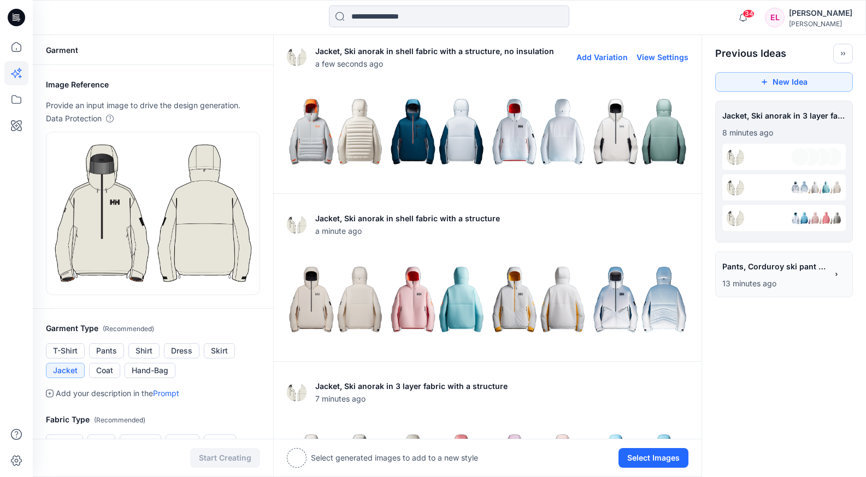
click at [311, 139] on img at bounding box center [335, 132] width 96 height 96
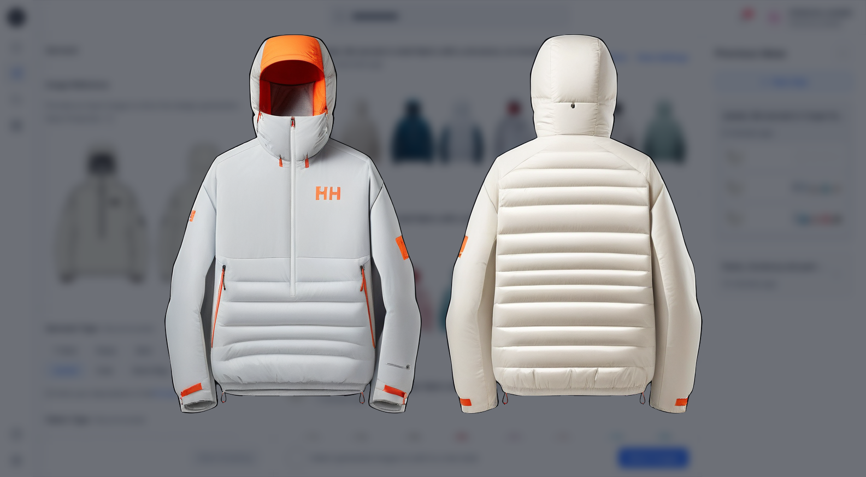
scroll to position [95, 0]
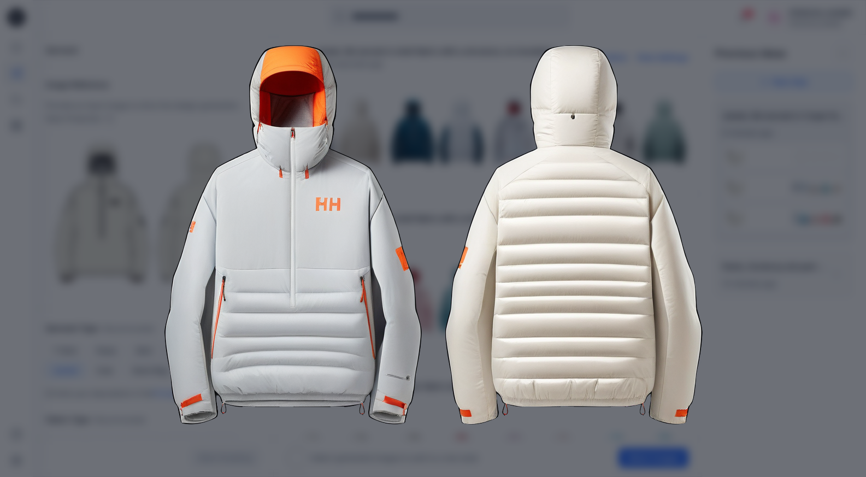
click at [710, 50] on img at bounding box center [434, 235] width 560 height 560
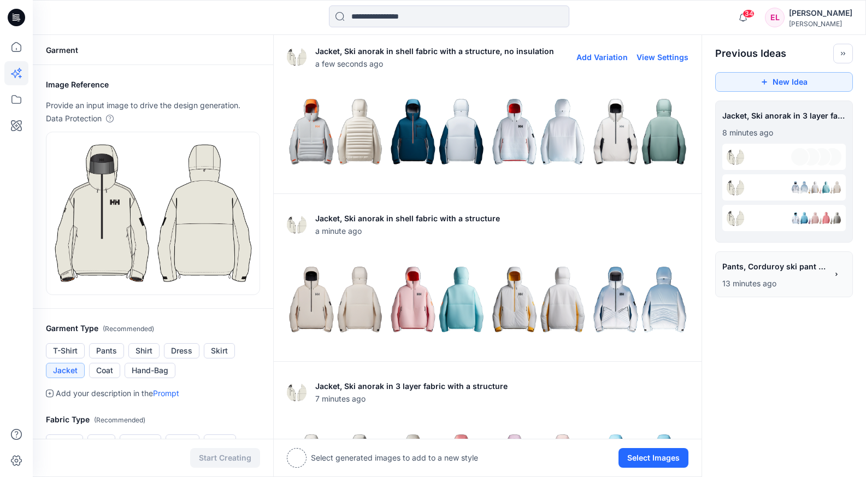
click at [425, 154] on img at bounding box center [437, 132] width 96 height 96
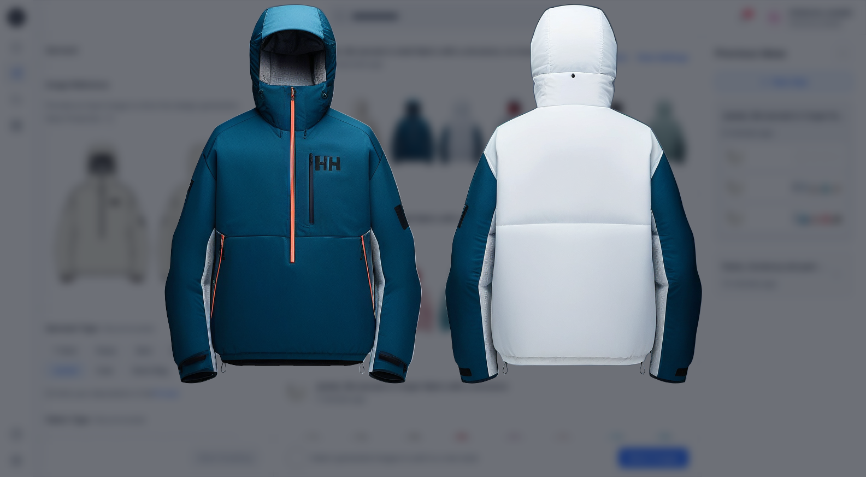
scroll to position [137, 0]
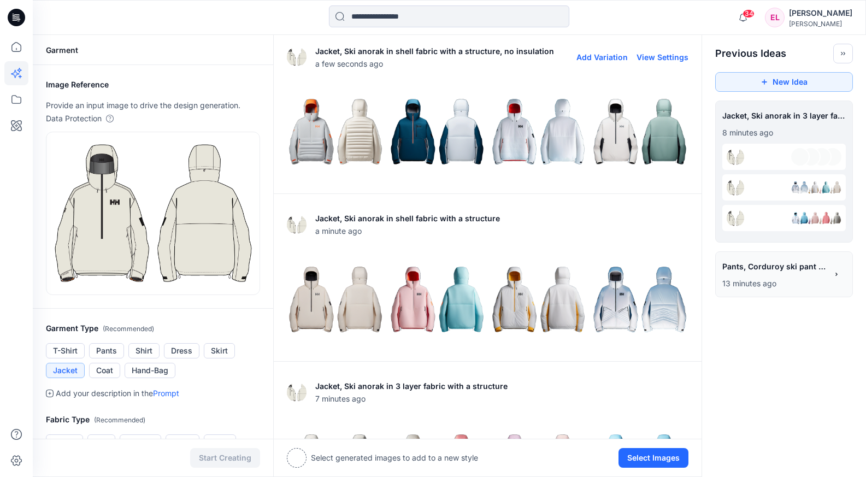
click at [547, 137] on img at bounding box center [539, 132] width 96 height 96
click at [647, 138] on img at bounding box center [640, 132] width 96 height 96
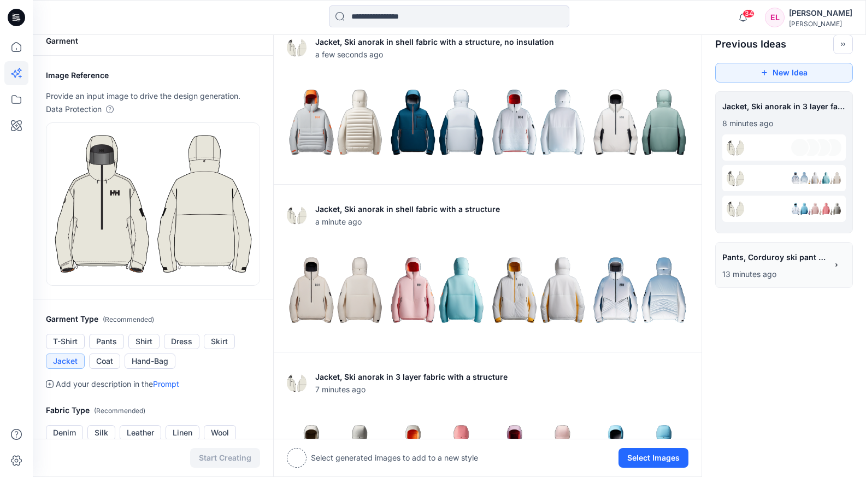
scroll to position [0, 0]
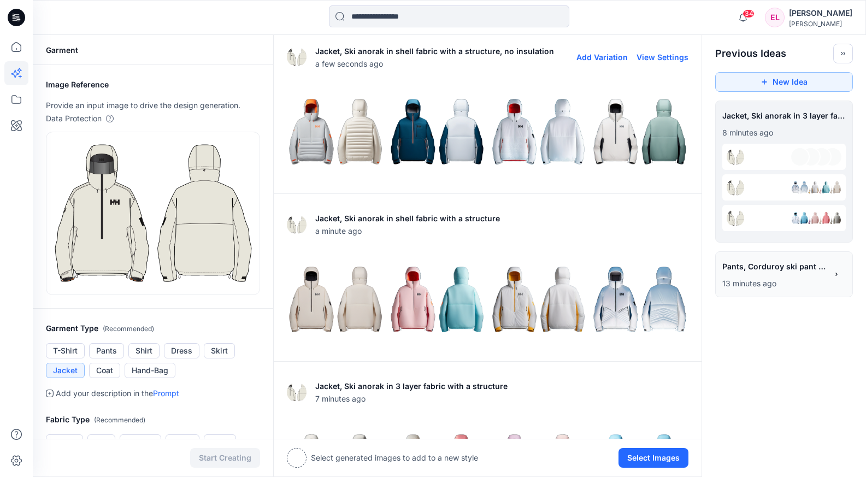
click at [358, 140] on img at bounding box center [335, 132] width 96 height 96
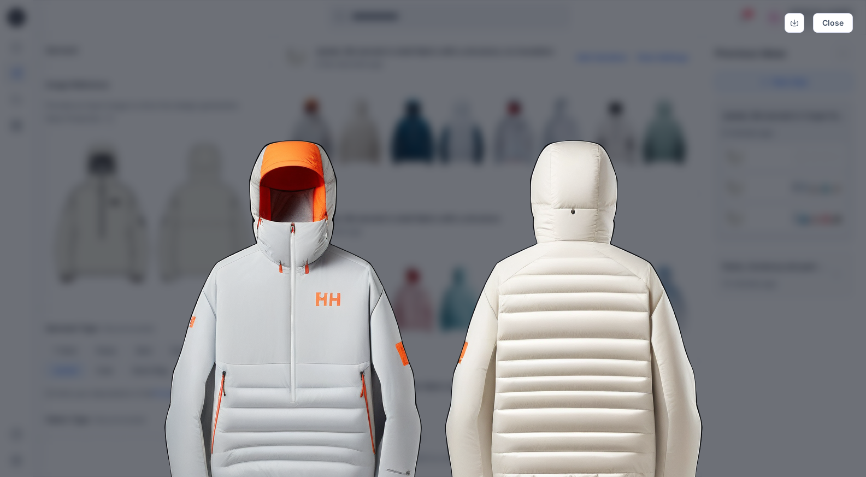
click at [617, 79] on img at bounding box center [434, 330] width 560 height 560
click at [795, 25] on icon "Download" at bounding box center [795, 23] width 8 height 8
click at [657, 78] on img at bounding box center [434, 330] width 560 height 560
click at [468, 246] on img at bounding box center [434, 330] width 560 height 560
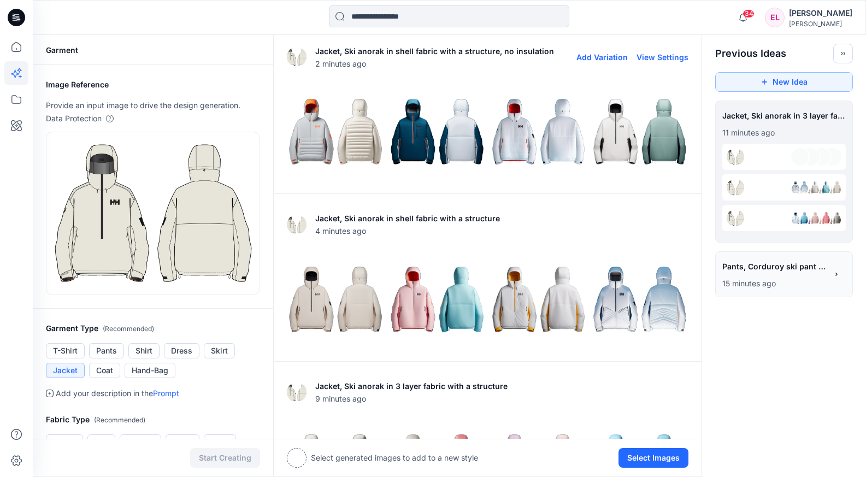
click at [425, 146] on img at bounding box center [437, 132] width 96 height 96
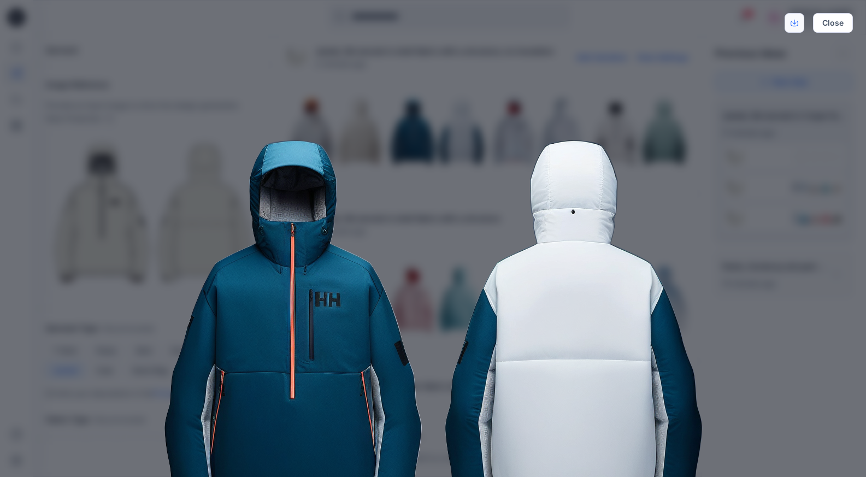
click at [792, 25] on icon "Download" at bounding box center [795, 23] width 8 height 8
click at [551, 96] on img at bounding box center [434, 330] width 560 height 560
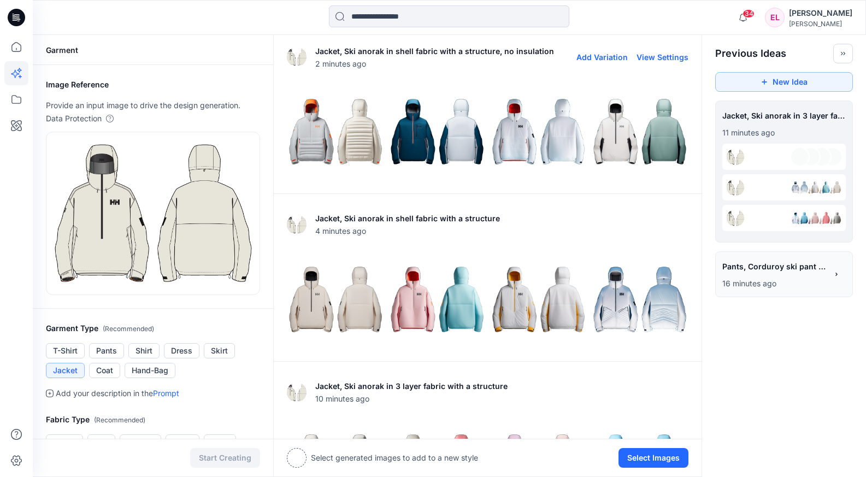
click at [533, 131] on img at bounding box center [539, 132] width 96 height 96
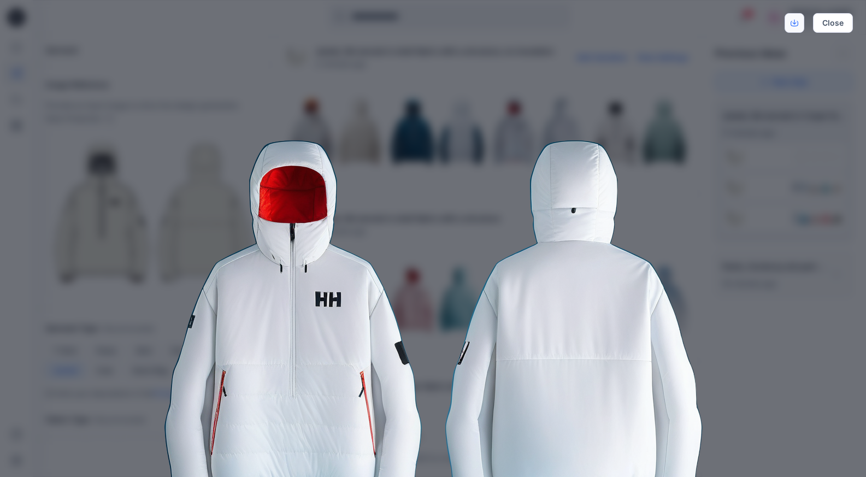
click at [803, 21] on link "Download" at bounding box center [795, 23] width 20 height 20
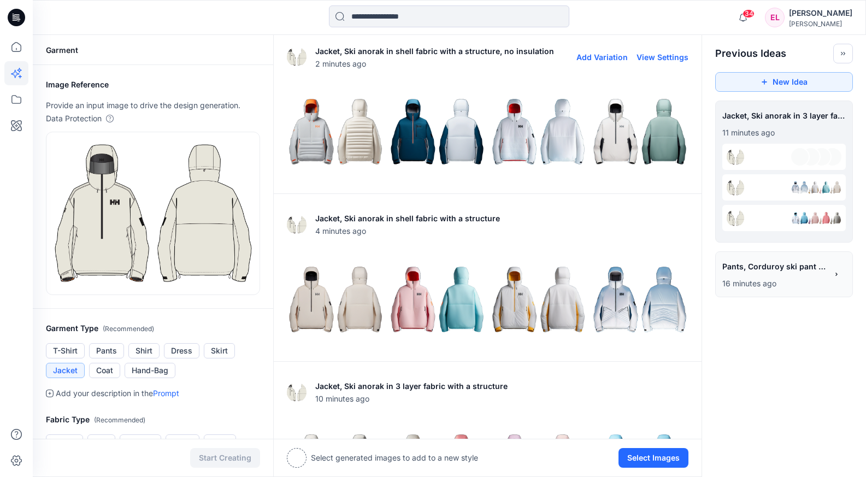
click at [629, 132] on img at bounding box center [640, 132] width 96 height 96
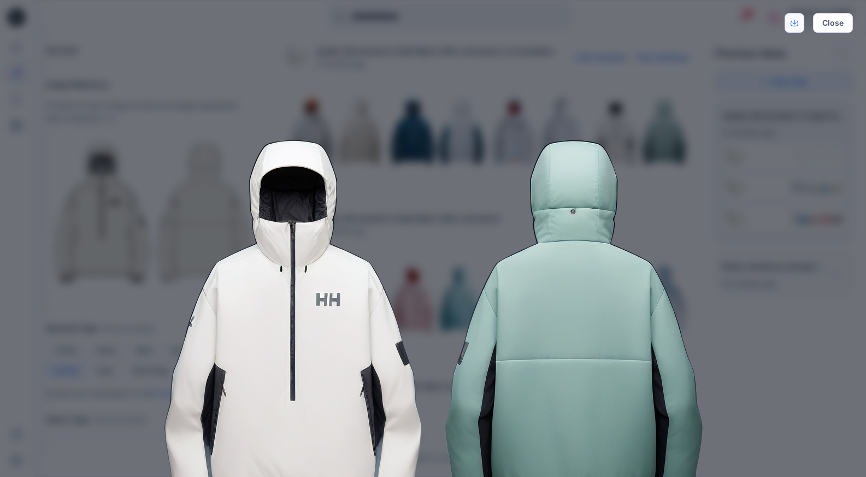
click at [793, 25] on icon "Download" at bounding box center [795, 23] width 8 height 8
click at [415, 166] on img at bounding box center [434, 330] width 560 height 560
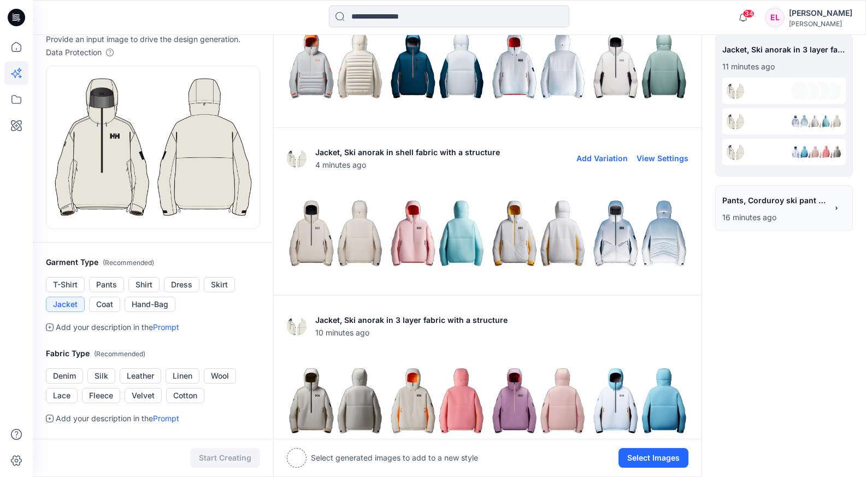
scroll to position [78, 0]
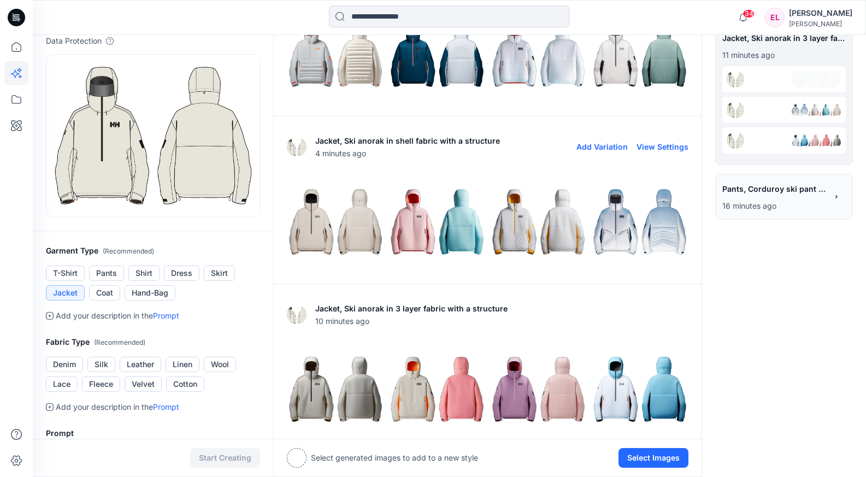
click at [549, 215] on img at bounding box center [539, 222] width 96 height 96
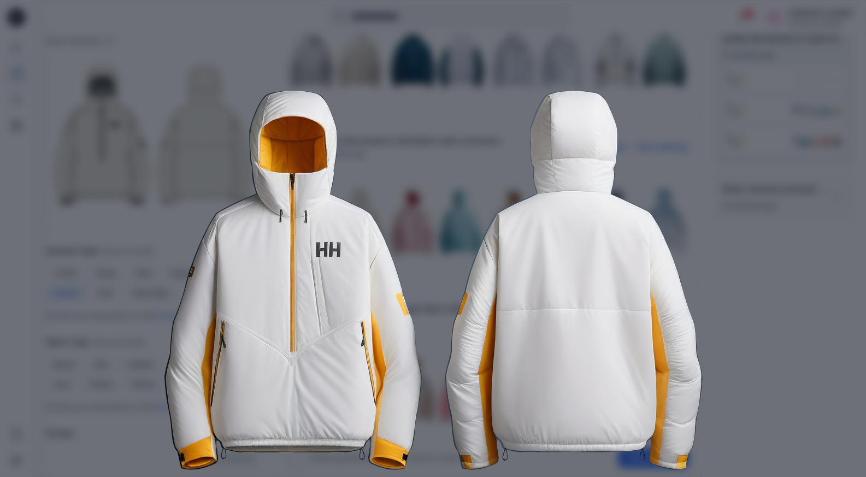
scroll to position [0, 0]
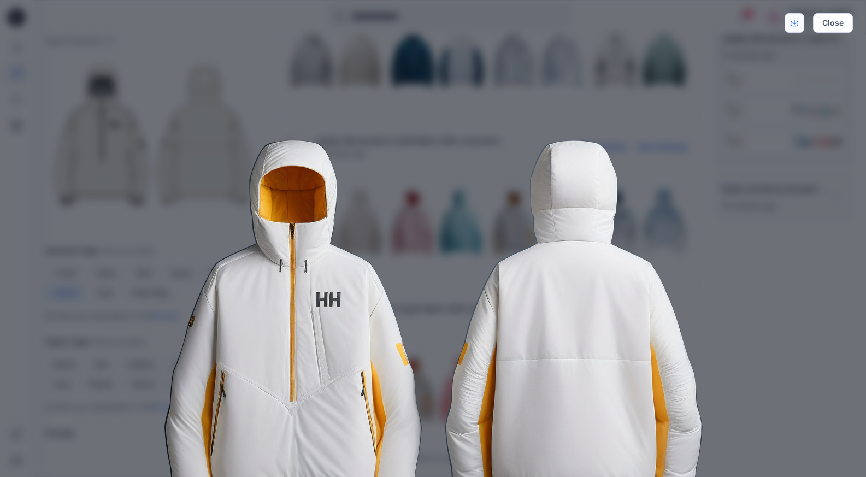
click at [792, 23] on icon "Download" at bounding box center [795, 23] width 8 height 8
click at [490, 110] on img at bounding box center [434, 330] width 560 height 560
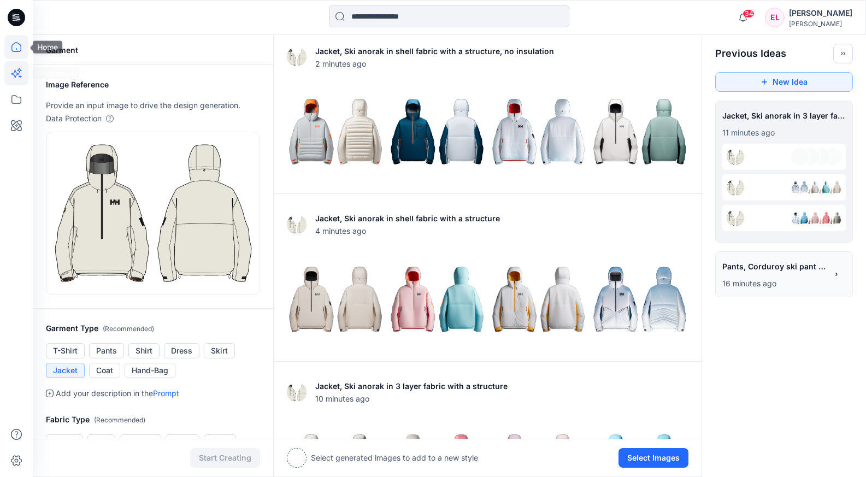
click at [15, 49] on icon at bounding box center [16, 47] width 24 height 24
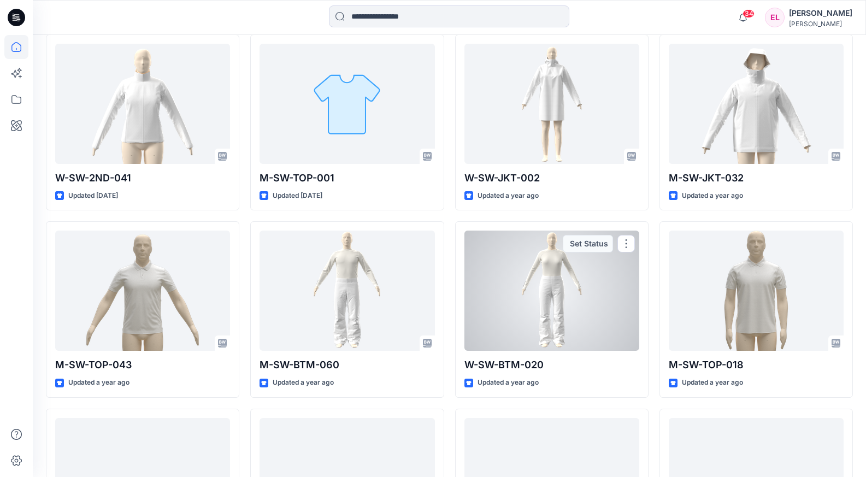
scroll to position [1056, 0]
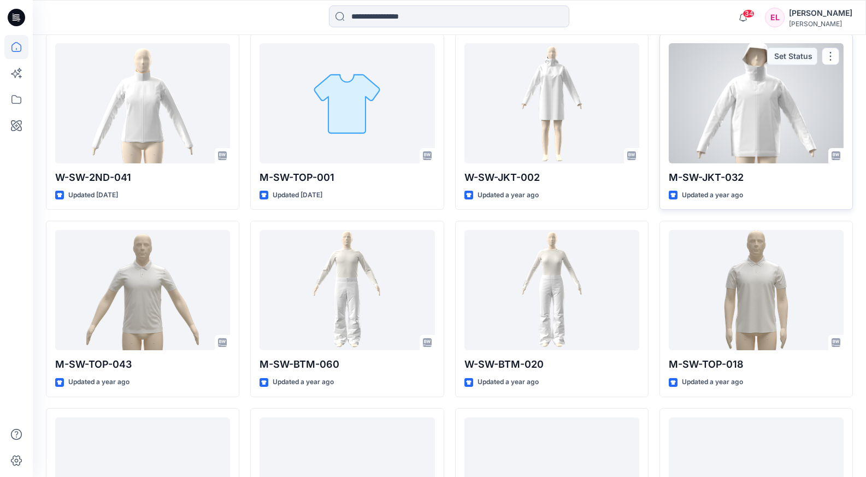
click at [763, 125] on div at bounding box center [756, 103] width 175 height 120
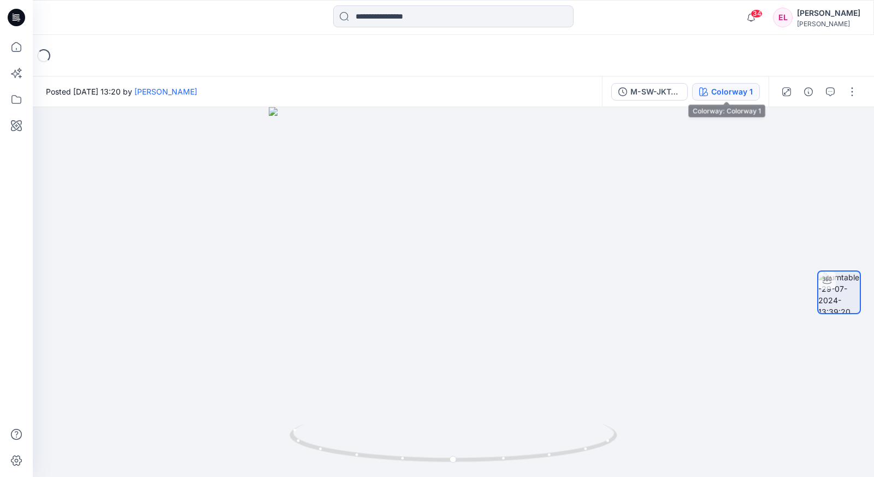
click at [724, 93] on div "Colorway 1" at bounding box center [732, 92] width 42 height 12
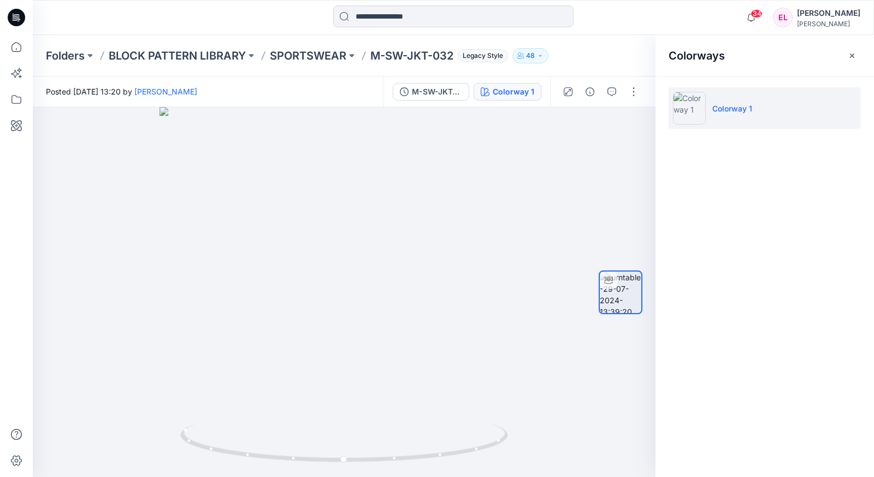
click at [688, 105] on img at bounding box center [689, 108] width 33 height 33
click at [644, 86] on div at bounding box center [600, 92] width 101 height 31
click at [640, 89] on button "button" at bounding box center [633, 91] width 17 height 17
click at [598, 154] on p "Add to Collection" at bounding box center [588, 151] width 62 height 11
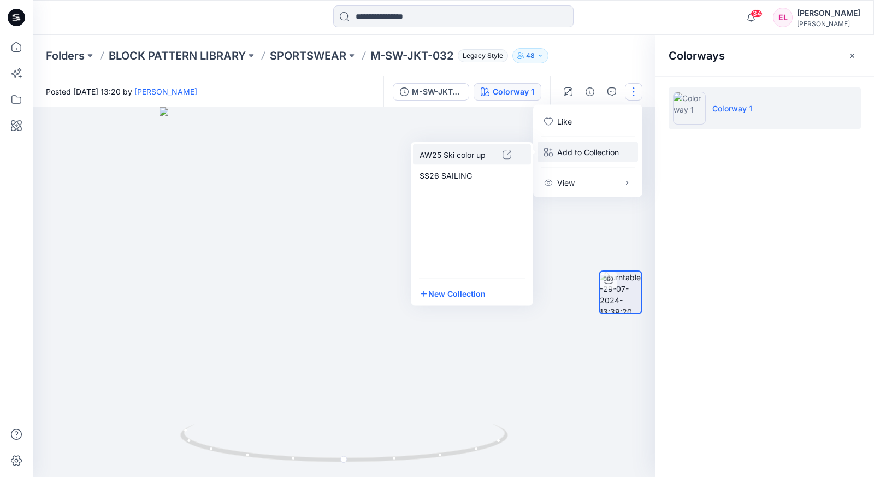
click at [472, 154] on p "AW25 Ski color up" at bounding box center [461, 154] width 83 height 11
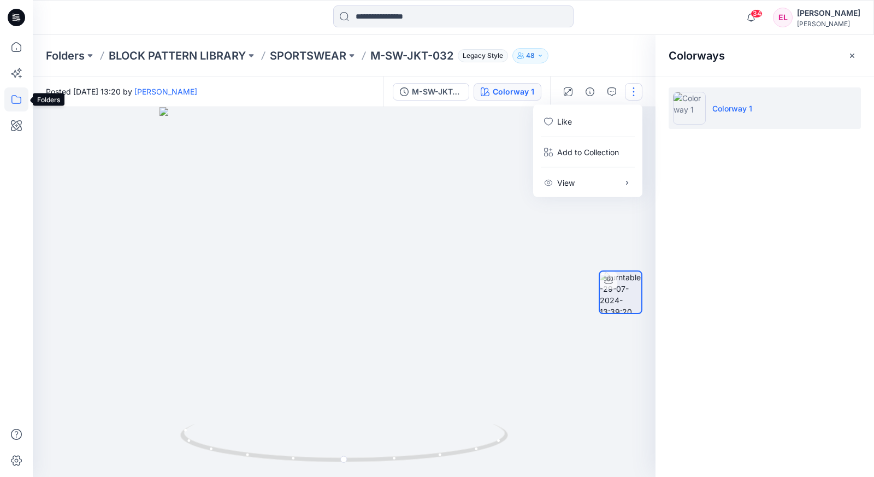
click at [22, 105] on icon at bounding box center [16, 99] width 24 height 24
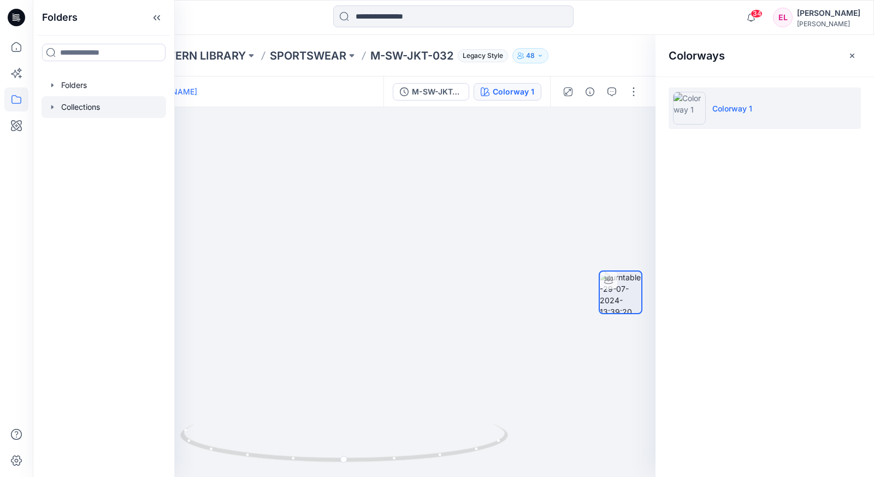
click at [81, 106] on div at bounding box center [104, 107] width 125 height 22
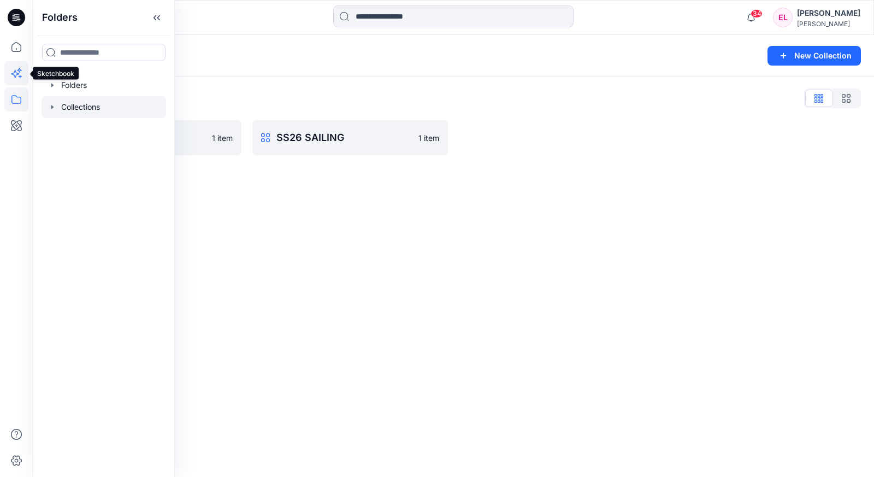
click at [13, 76] on icon at bounding box center [16, 73] width 24 height 24
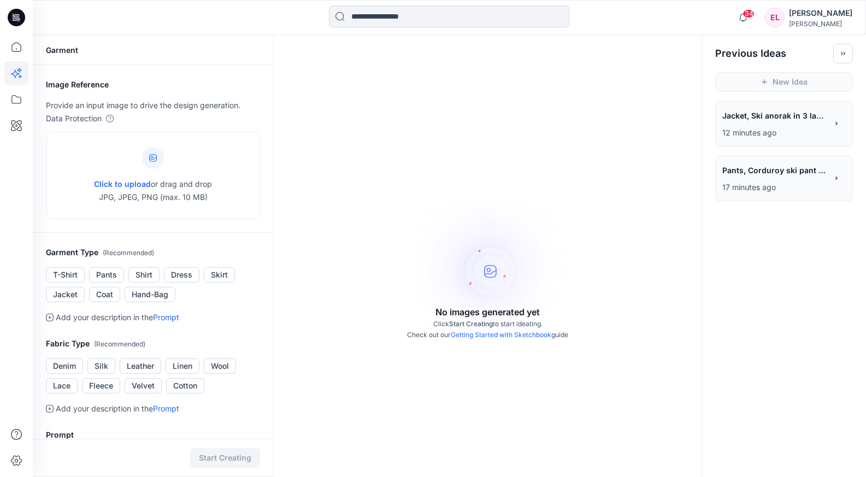
click at [67, 50] on div "Garment" at bounding box center [153, 50] width 240 height 30
click at [21, 125] on icon at bounding box center [16, 126] width 24 height 24
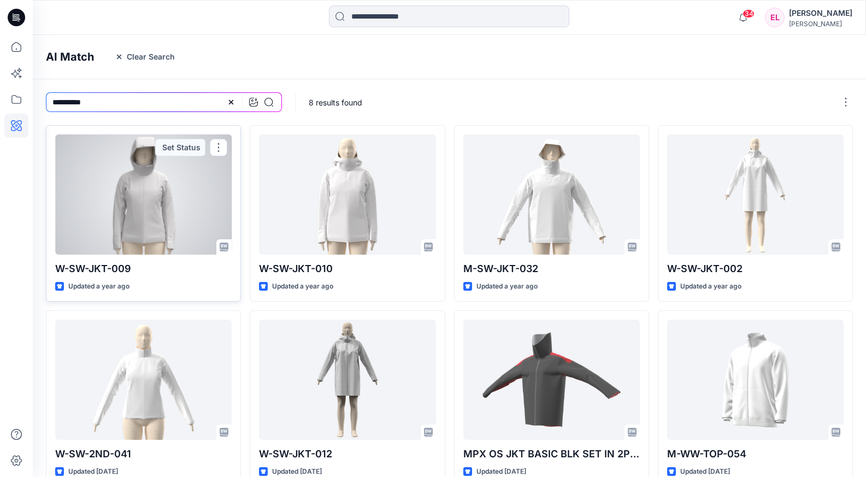
click at [149, 213] on div at bounding box center [143, 194] width 177 height 120
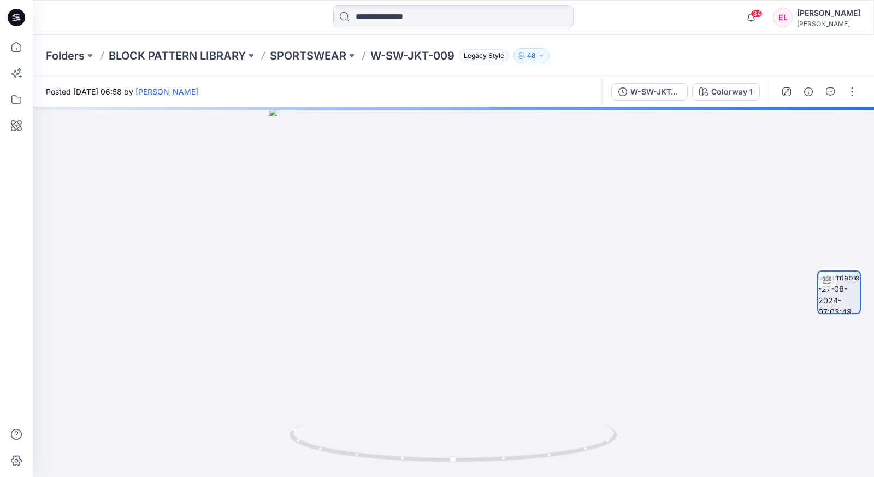
click at [737, 102] on div "W-SW-JKT-009 Colorway 1" at bounding box center [685, 92] width 167 height 31
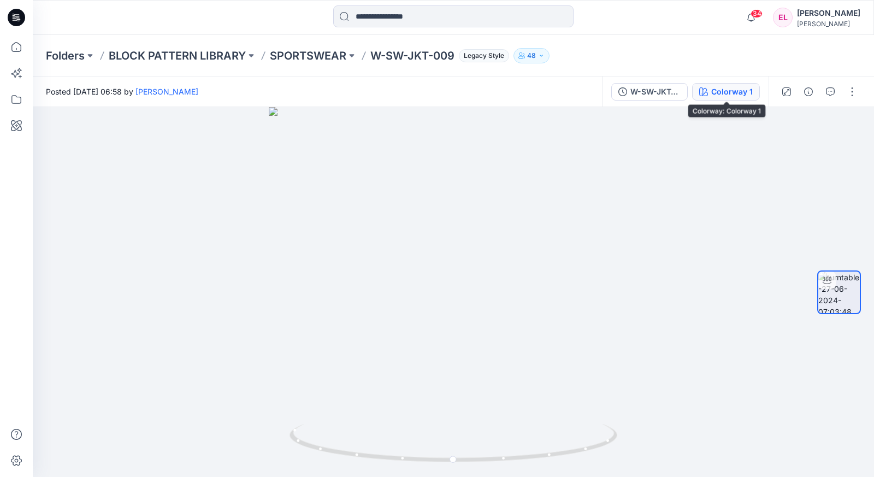
click at [733, 95] on div "Colorway 1" at bounding box center [732, 92] width 42 height 12
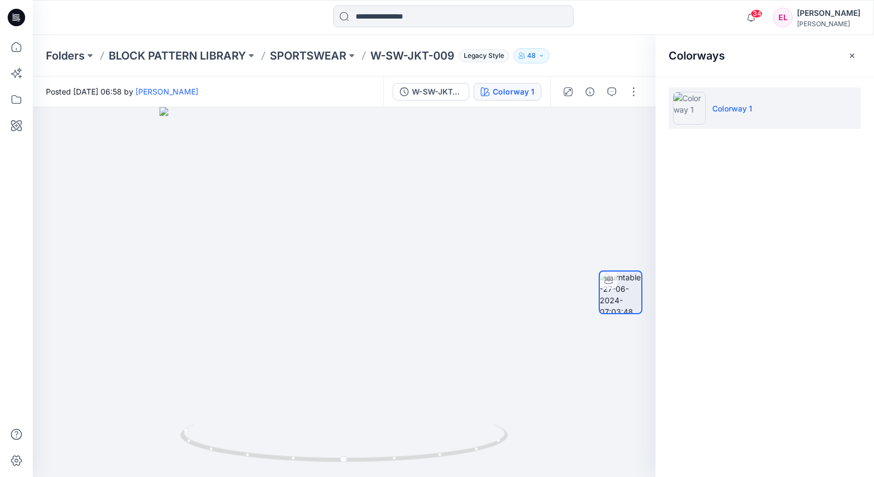
click at [712, 114] on li "Colorway 1" at bounding box center [765, 108] width 192 height 42
click at [719, 113] on p "Colorway 1" at bounding box center [733, 108] width 40 height 11
click at [542, 55] on icon "button" at bounding box center [541, 55] width 7 height 7
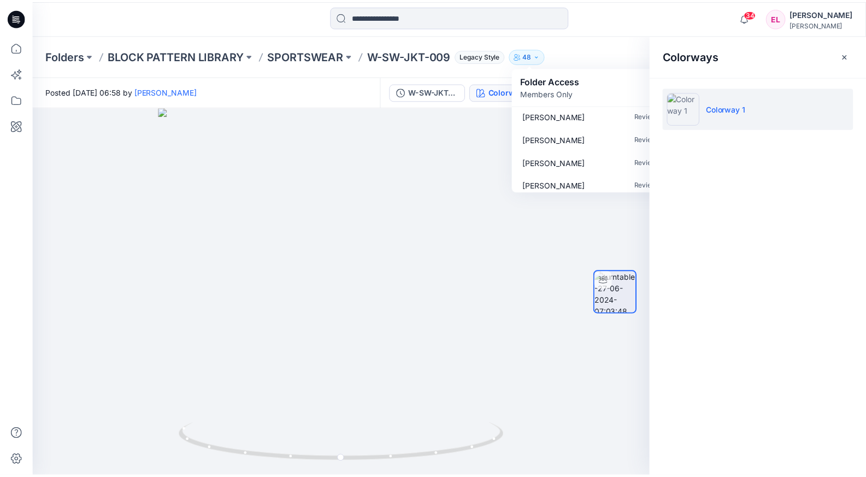
scroll to position [1020, 0]
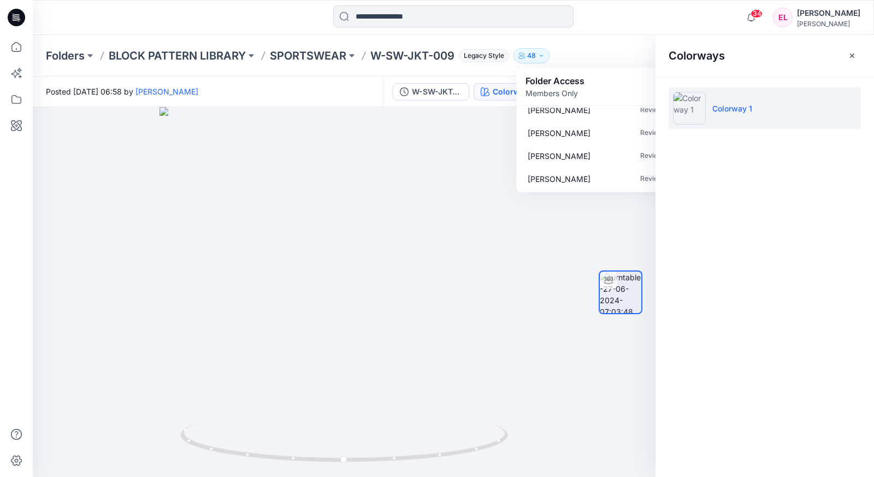
click at [542, 57] on icon "button" at bounding box center [541, 55] width 7 height 7
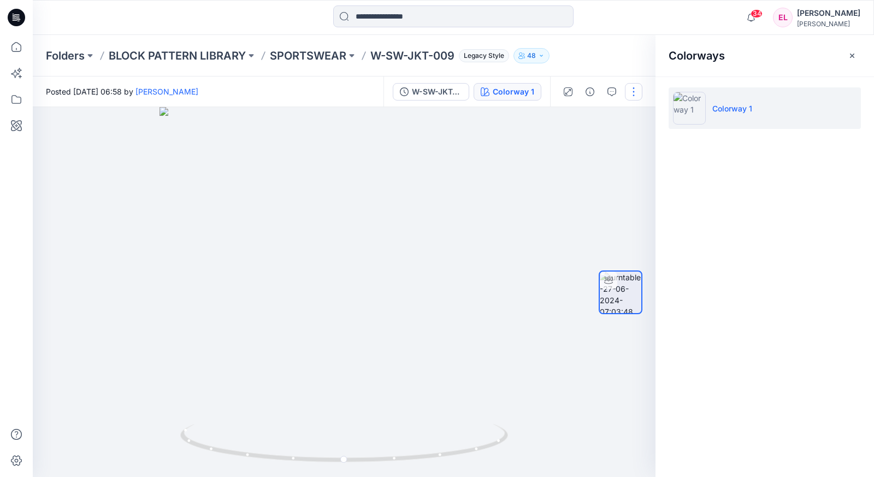
click at [634, 89] on button "button" at bounding box center [633, 91] width 17 height 17
click at [582, 181] on button "View" at bounding box center [588, 183] width 101 height 20
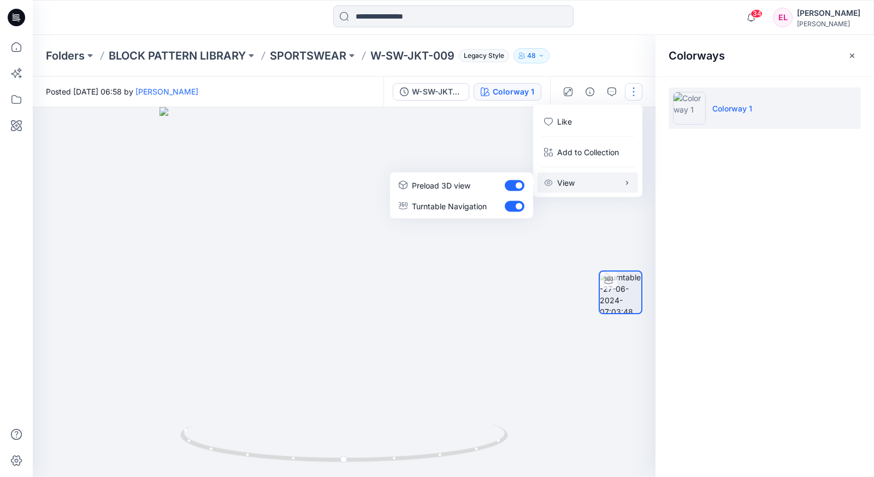
click at [569, 188] on p "View" at bounding box center [565, 182] width 17 height 11
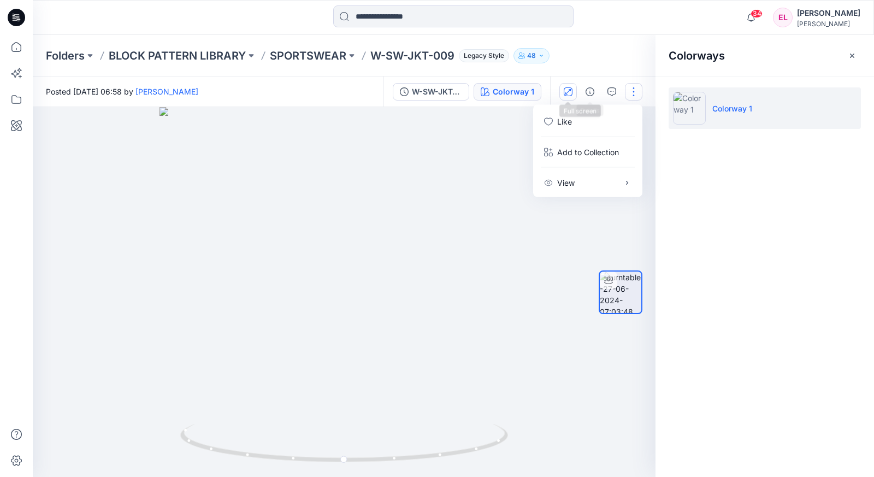
click at [574, 92] on button "button" at bounding box center [568, 91] width 17 height 17
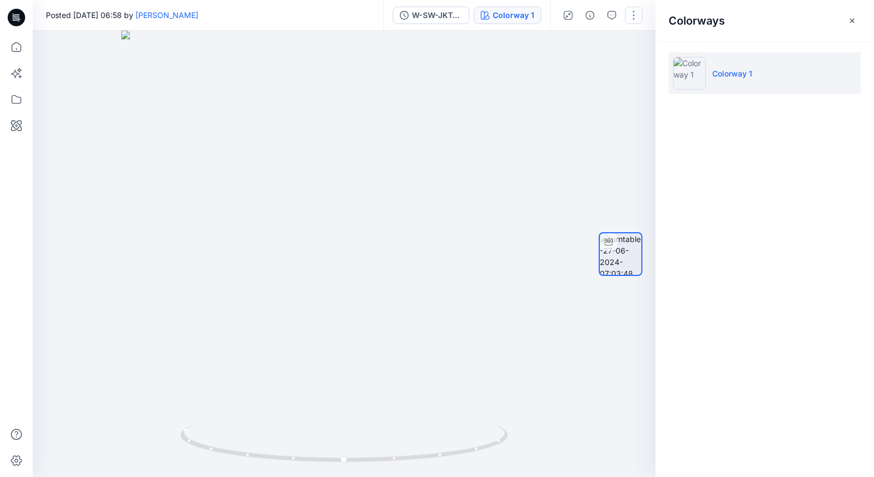
click at [631, 11] on button "button" at bounding box center [633, 15] width 17 height 17
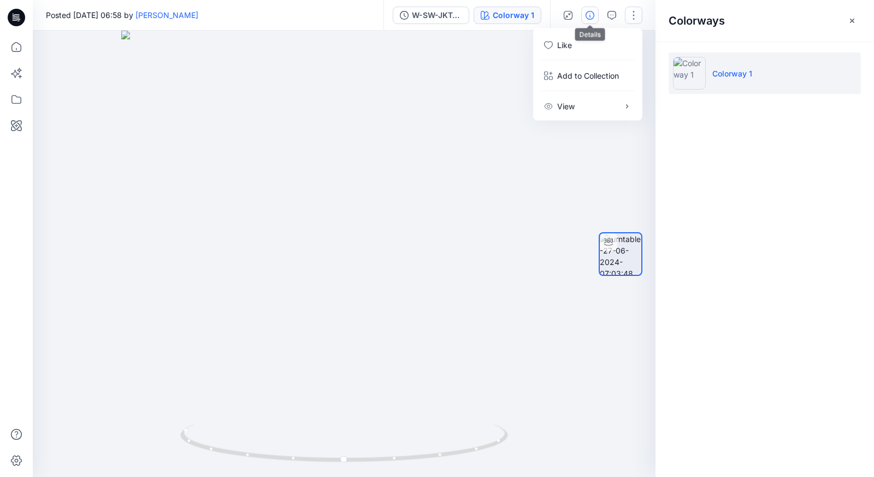
click at [593, 20] on button "button" at bounding box center [589, 15] width 17 height 17
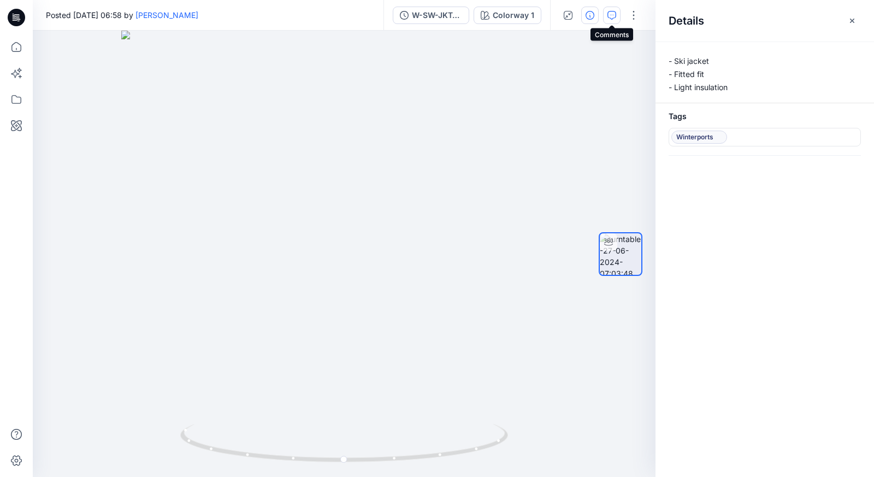
click at [609, 13] on icon "button" at bounding box center [612, 15] width 9 height 9
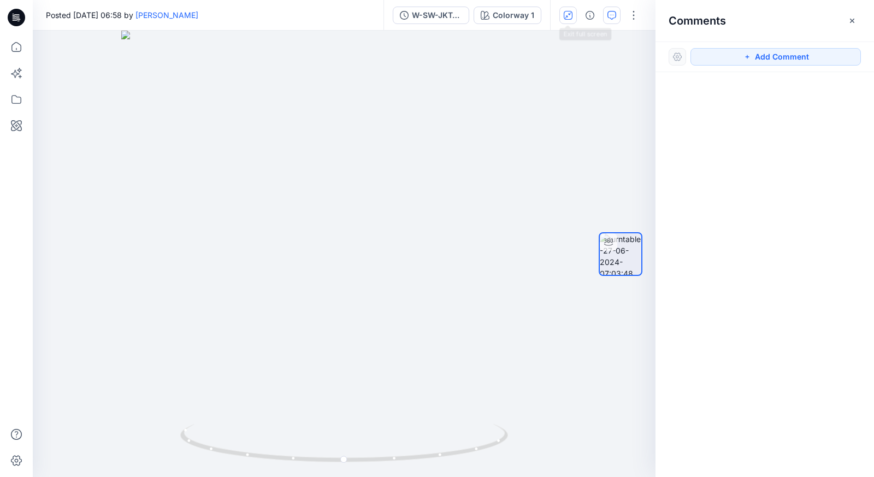
click at [568, 13] on icon "button" at bounding box center [568, 15] width 9 height 9
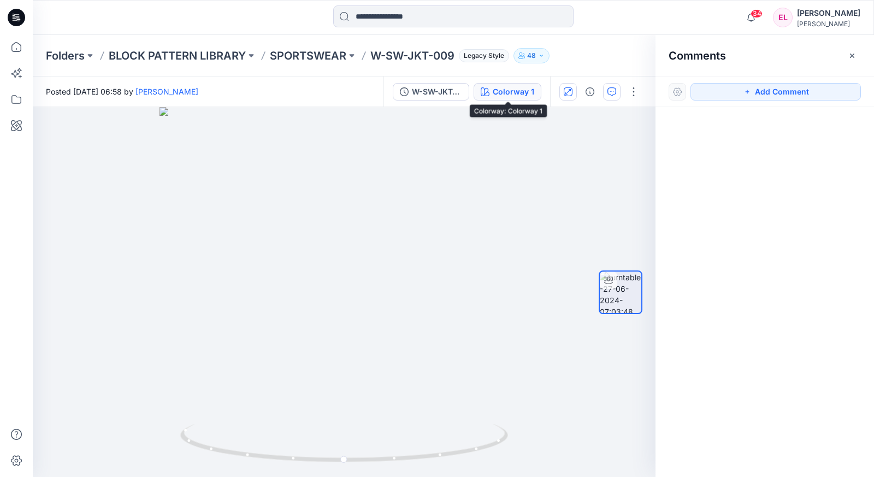
click at [509, 84] on button "Colorway 1" at bounding box center [508, 91] width 68 height 17
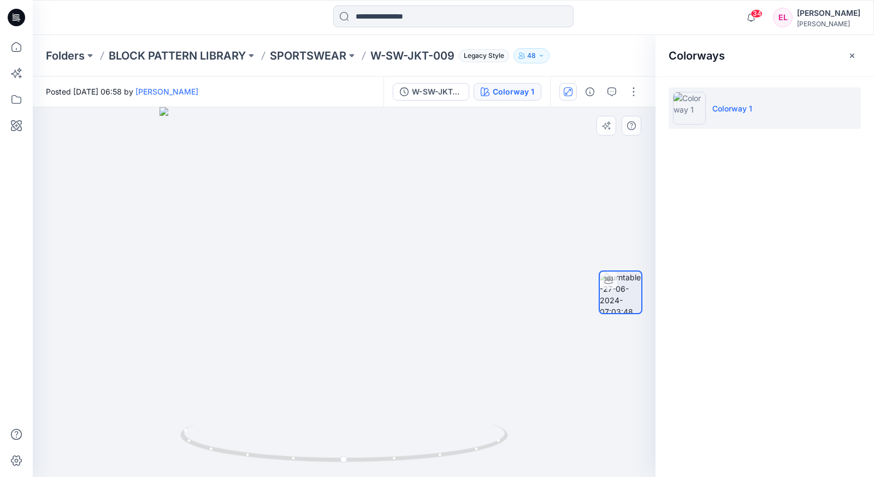
click at [391, 254] on div at bounding box center [344, 292] width 623 height 370
click at [383, 290] on div at bounding box center [344, 292] width 623 height 370
click at [15, 25] on icon at bounding box center [16, 17] width 17 height 17
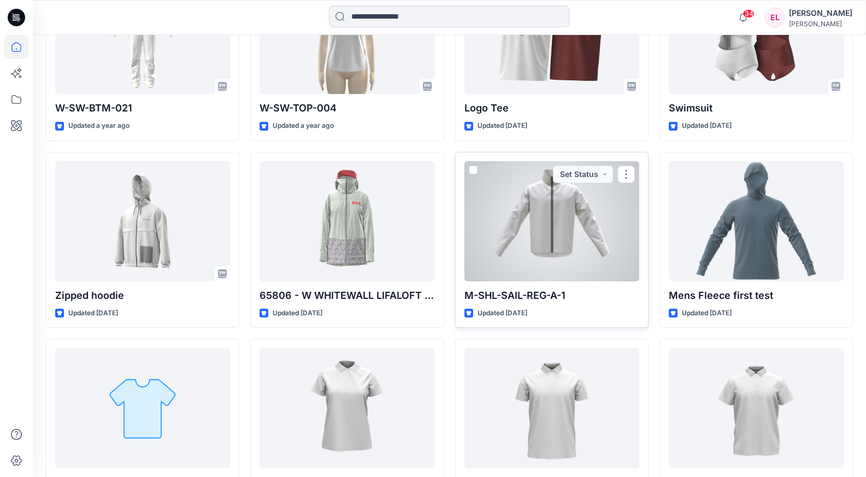
scroll to position [1699, 0]
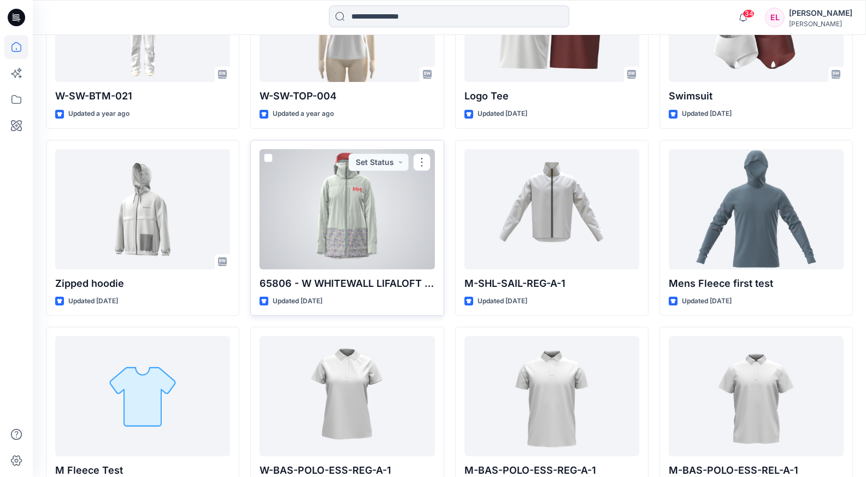
click at [355, 204] on div at bounding box center [347, 209] width 175 height 120
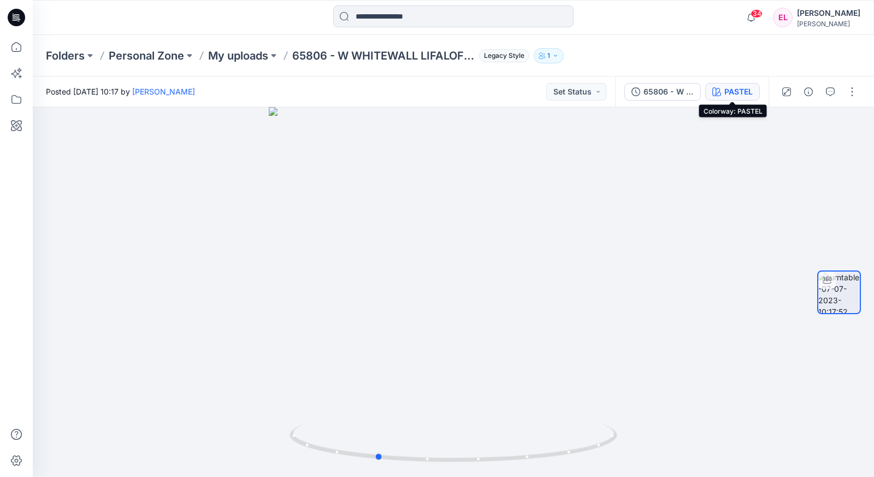
click at [742, 86] on div "PASTEL" at bounding box center [739, 92] width 28 height 12
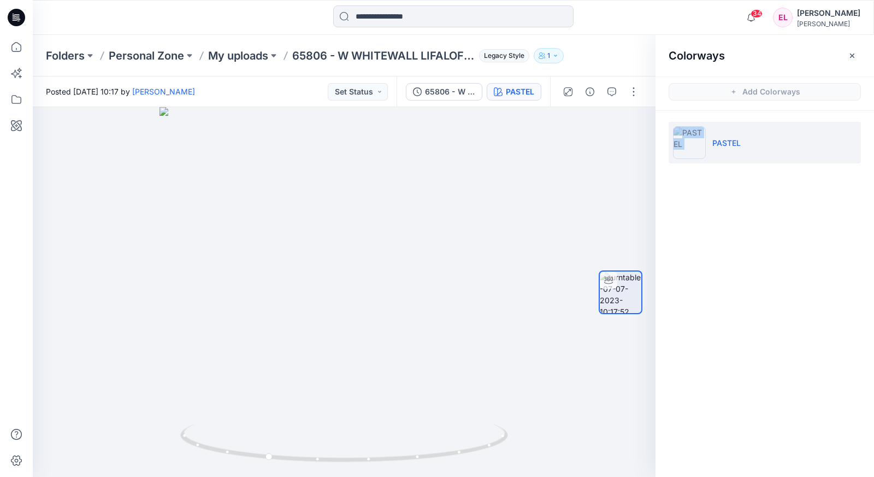
click at [709, 148] on li "PASTEL" at bounding box center [765, 143] width 192 height 42
click at [733, 93] on span "Add Colorways" at bounding box center [765, 92] width 219 height 31
click at [721, 149] on li "PASTEL" at bounding box center [765, 143] width 192 height 42
click at [637, 83] on button "button" at bounding box center [633, 91] width 17 height 17
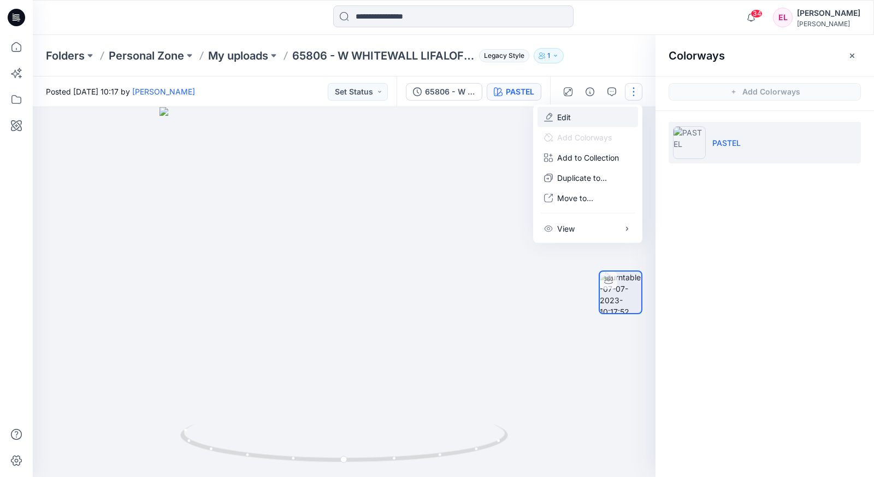
click at [570, 116] on p "Edit" at bounding box center [564, 116] width 14 height 11
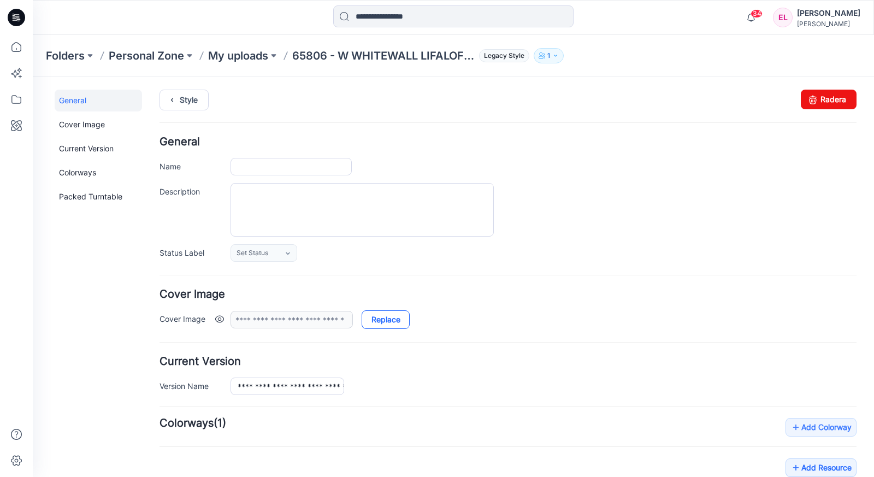
type input "**********"
type input "******"
type input "**********"
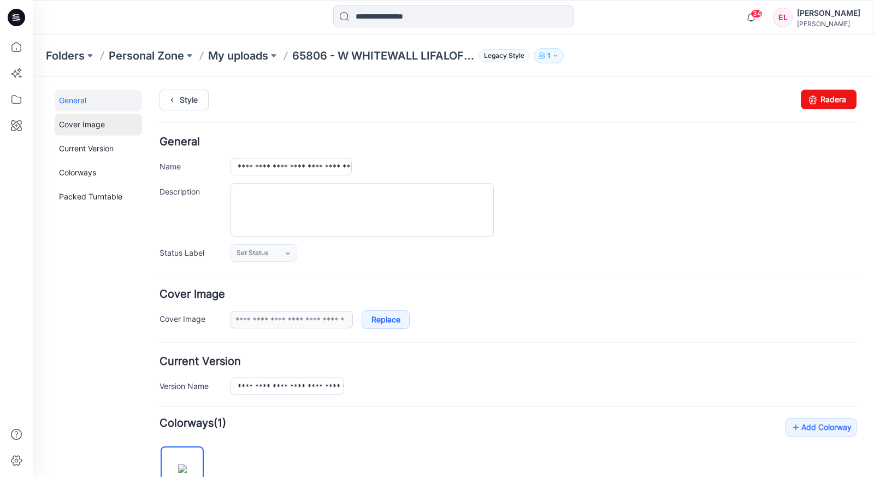
click at [91, 127] on link "Cover Image" at bounding box center [98, 125] width 87 height 22
click at [81, 175] on link "Colorways" at bounding box center [98, 173] width 87 height 22
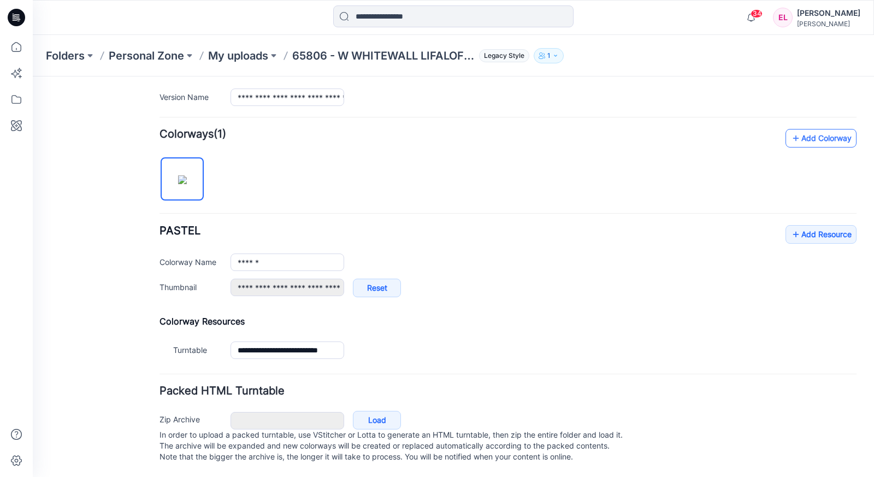
click at [808, 129] on link "Add Colorway" at bounding box center [821, 138] width 71 height 19
type input "**********"
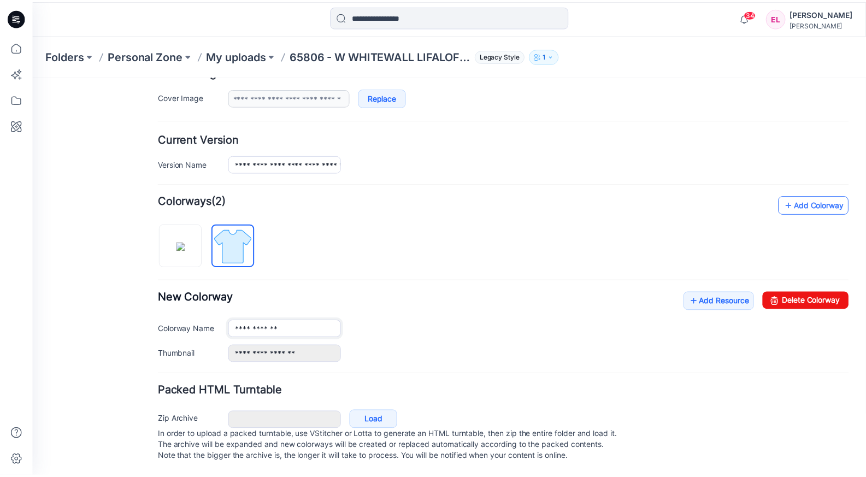
scroll to position [234, 0]
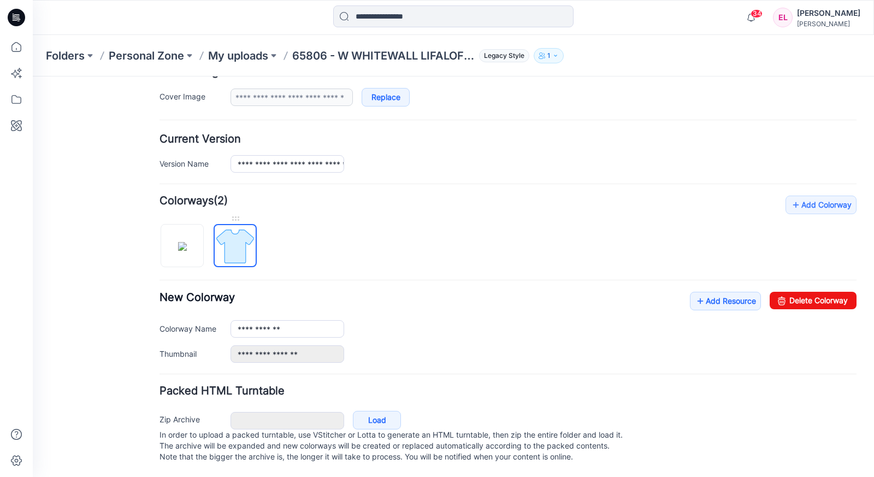
click at [228, 228] on img at bounding box center [235, 246] width 41 height 41
click at [246, 253] on img at bounding box center [235, 246] width 41 height 41
click at [19, 95] on icon at bounding box center [16, 99] width 24 height 24
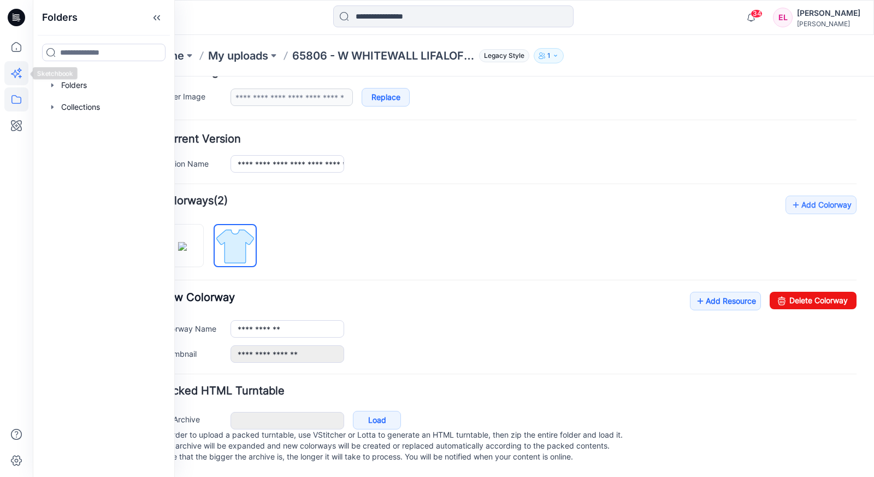
click at [10, 64] on icon at bounding box center [16, 73] width 24 height 24
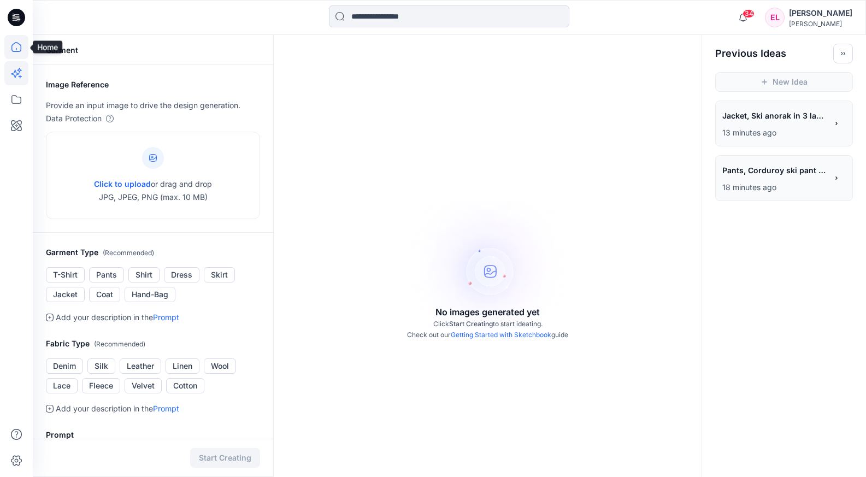
click at [17, 43] on icon at bounding box center [16, 47] width 10 height 10
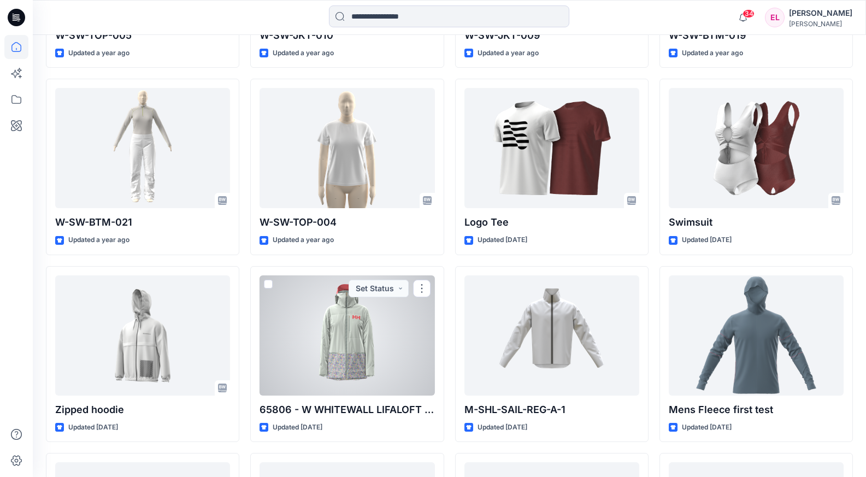
scroll to position [1551, 0]
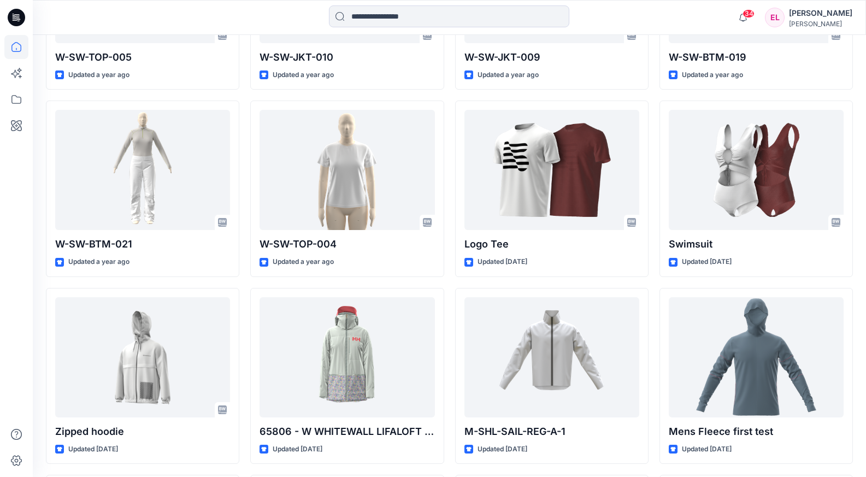
click at [15, 21] on icon at bounding box center [16, 17] width 17 height 17
